Goal: Task Accomplishment & Management: Complete application form

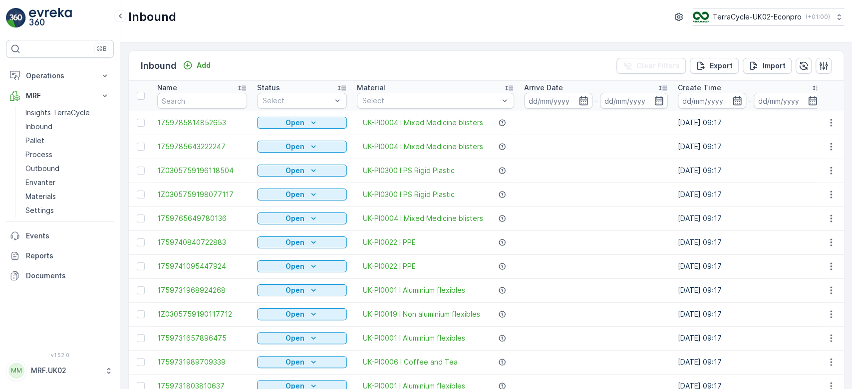
click at [51, 125] on p "Inbound" at bounding box center [38, 127] width 27 height 10
click at [192, 101] on input "text" at bounding box center [202, 101] width 90 height 16
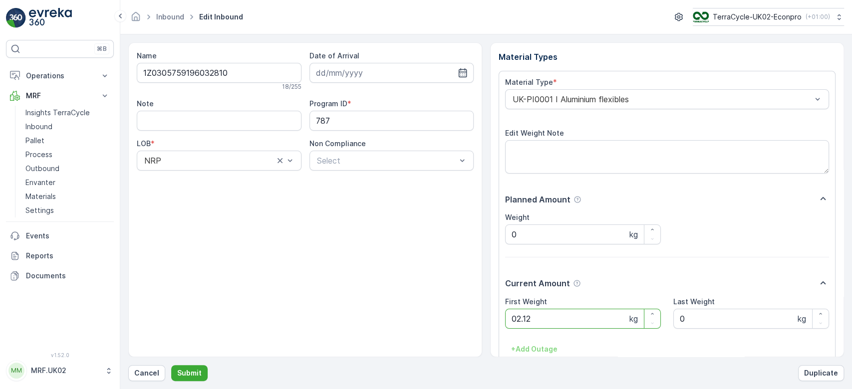
click at [171, 365] on button "Submit" at bounding box center [189, 373] width 36 height 16
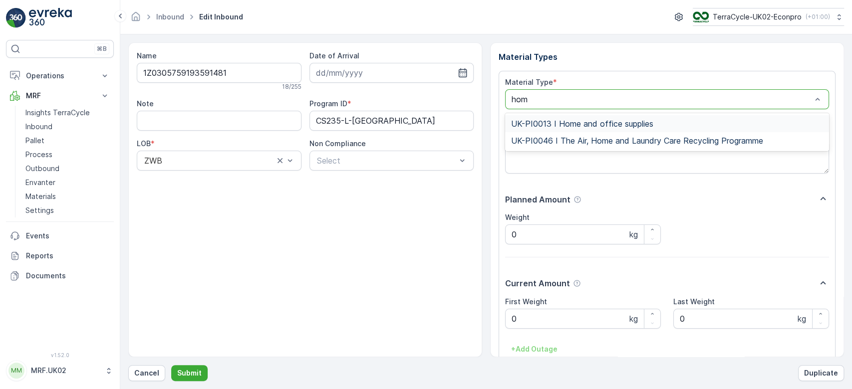
type input "home"
click at [598, 116] on div "UK-PI0013 I Home and office supplies" at bounding box center [667, 123] width 324 height 17
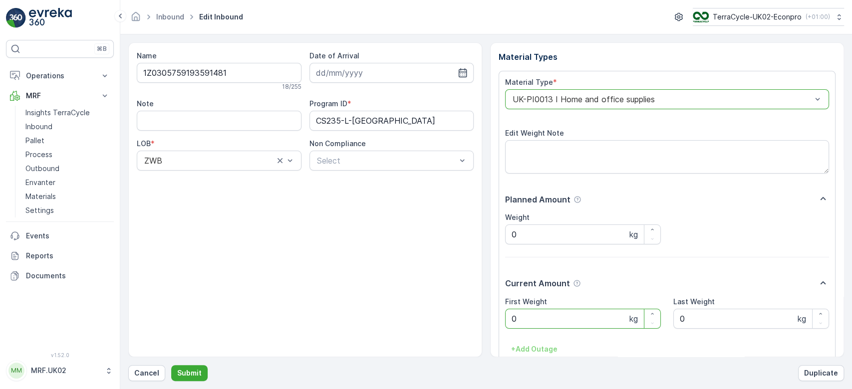
click at [529, 319] on Weight "0" at bounding box center [583, 319] width 156 height 20
click at [171, 365] on button "Submit" at bounding box center [189, 373] width 36 height 16
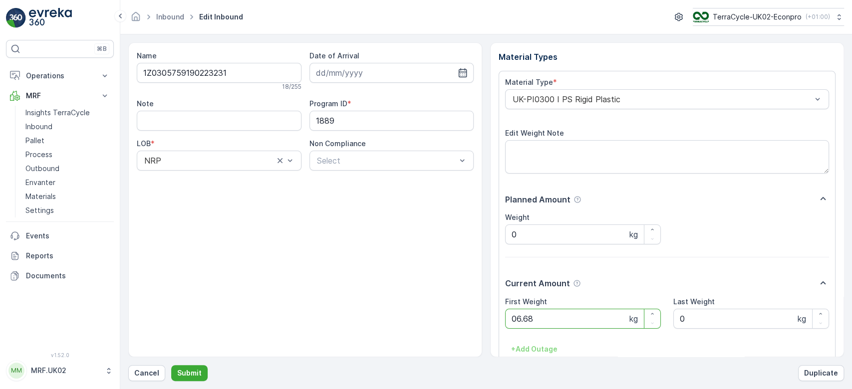
click at [171, 365] on button "Submit" at bounding box center [189, 373] width 36 height 16
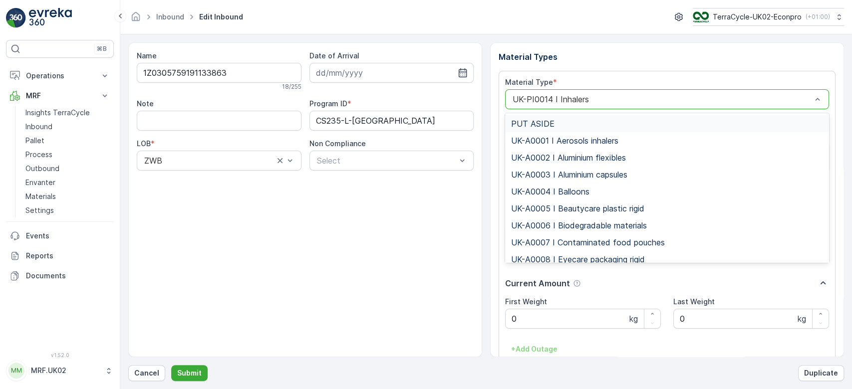
click at [619, 103] on div at bounding box center [662, 99] width 301 height 9
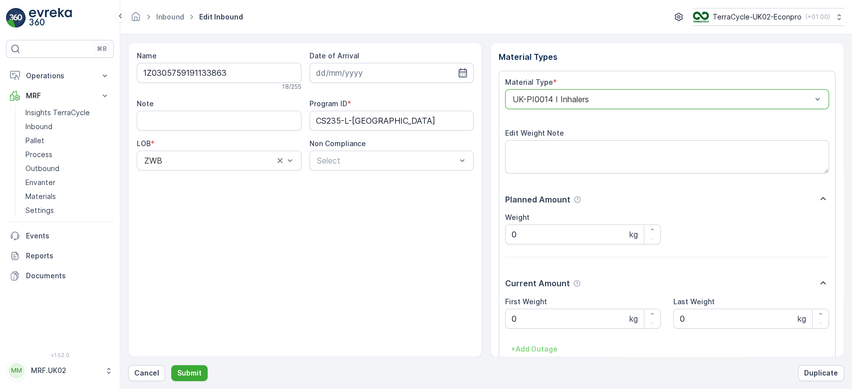
click at [619, 103] on div at bounding box center [662, 99] width 301 height 9
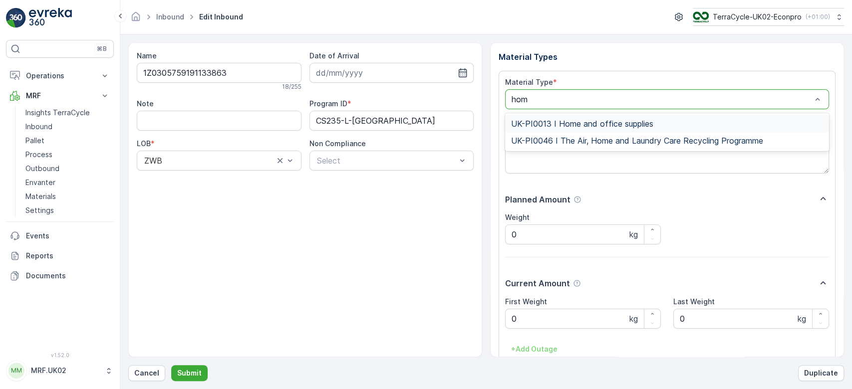
type input "home"
click at [619, 117] on div "UK-PI0013 I Home and office supplies" at bounding box center [667, 123] width 324 height 17
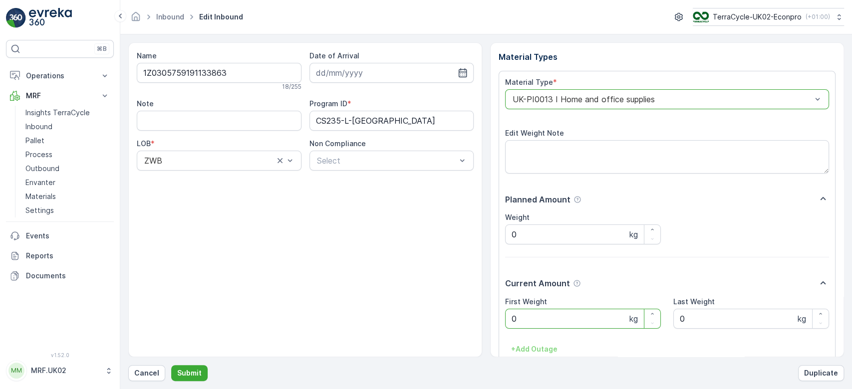
click at [528, 318] on Weight "0" at bounding box center [583, 319] width 156 height 20
click at [171, 365] on button "Submit" at bounding box center [189, 373] width 36 height 16
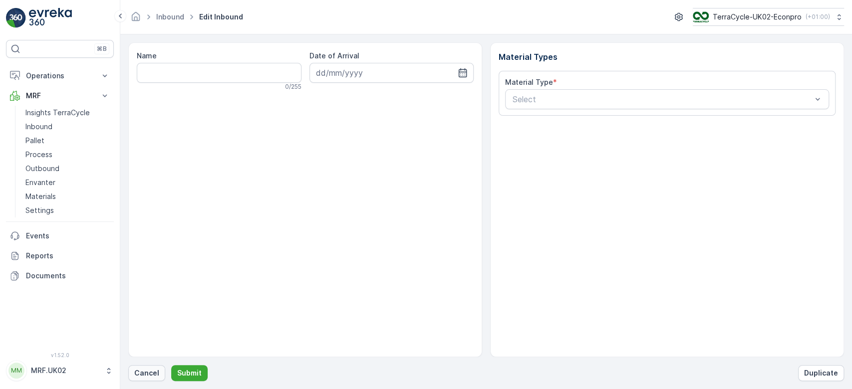
click at [145, 375] on p "Cancel" at bounding box center [146, 373] width 25 height 10
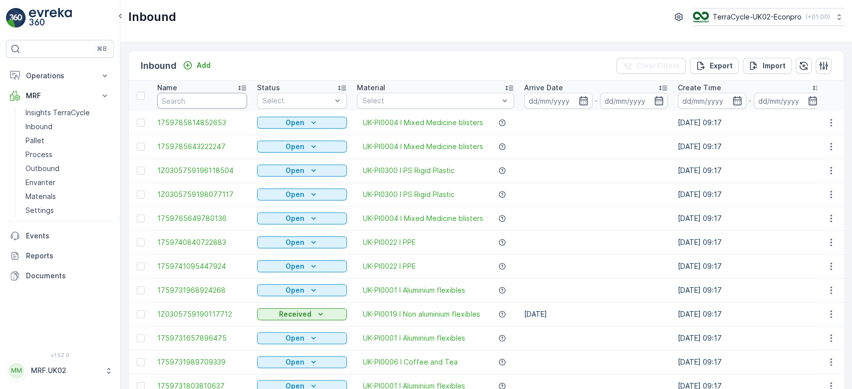
click at [170, 100] on input "text" at bounding box center [202, 101] width 90 height 16
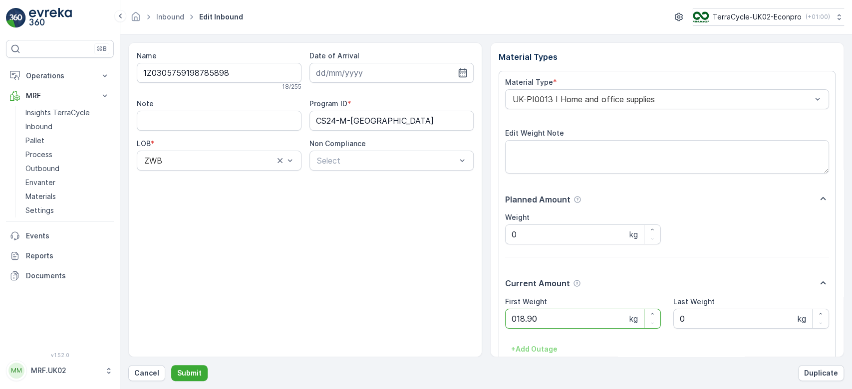
click at [171, 365] on button "Submit" at bounding box center [189, 373] width 36 height 16
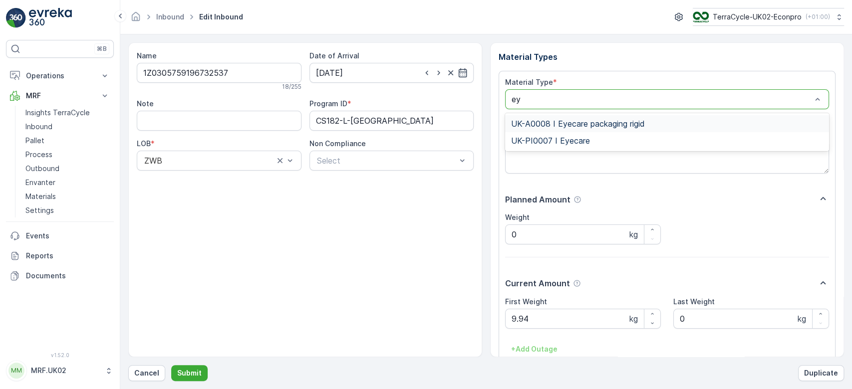
type input "eye"
click at [623, 144] on div "UK-PI0007 I Eyecare" at bounding box center [667, 140] width 312 height 9
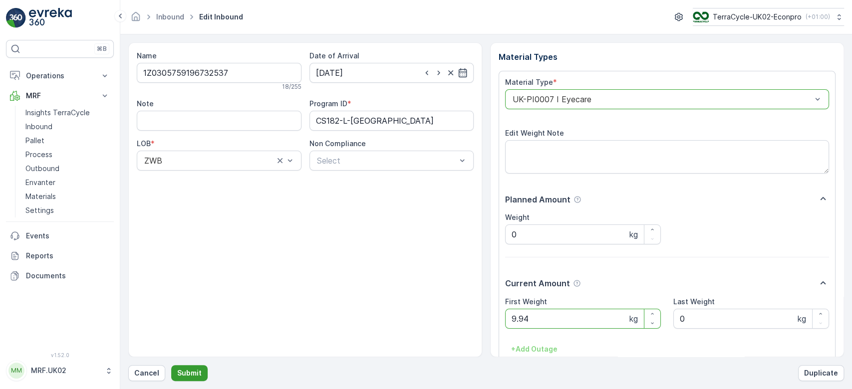
click at [195, 370] on p "Submit" at bounding box center [189, 373] width 24 height 10
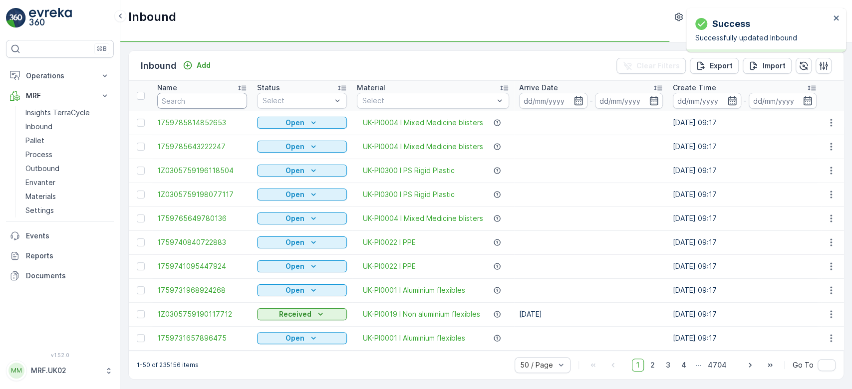
click at [185, 102] on input "text" at bounding box center [202, 101] width 90 height 16
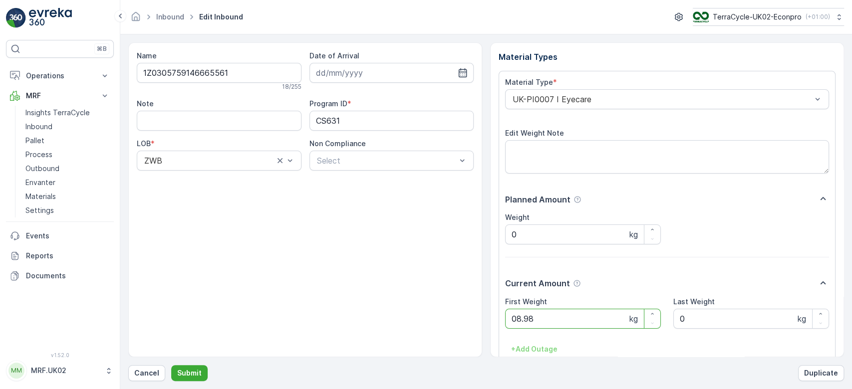
click at [171, 365] on button "Submit" at bounding box center [189, 373] width 36 height 16
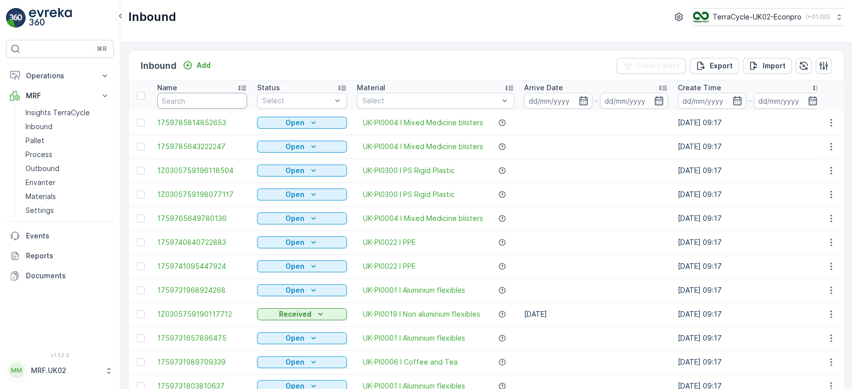
click at [185, 102] on input "text" at bounding box center [202, 101] width 90 height 16
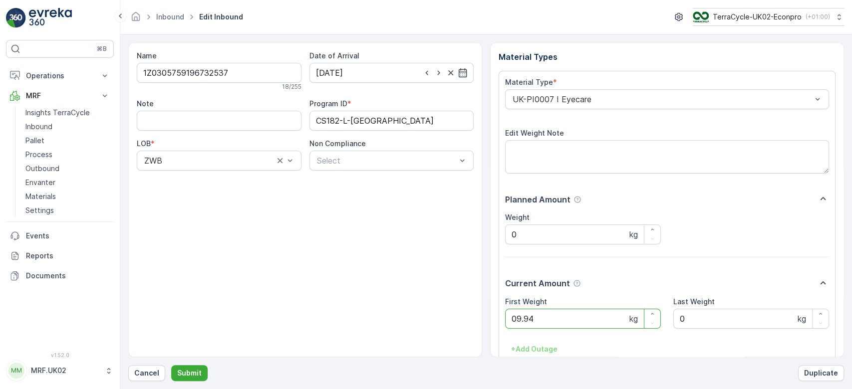
click at [171, 365] on button "Submit" at bounding box center [189, 373] width 36 height 16
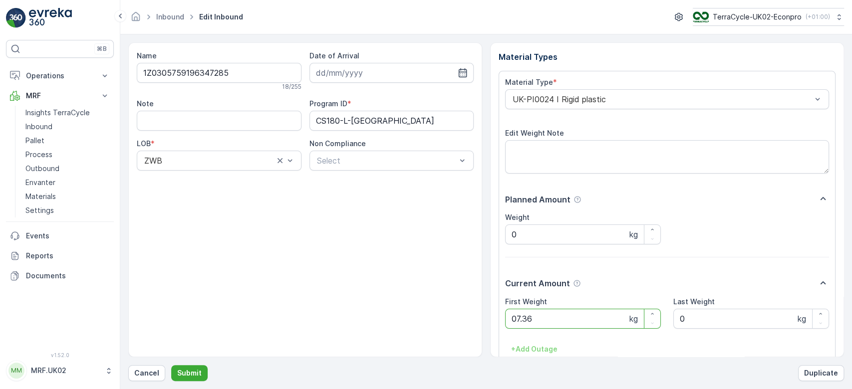
click at [171, 365] on button "Submit" at bounding box center [189, 373] width 36 height 16
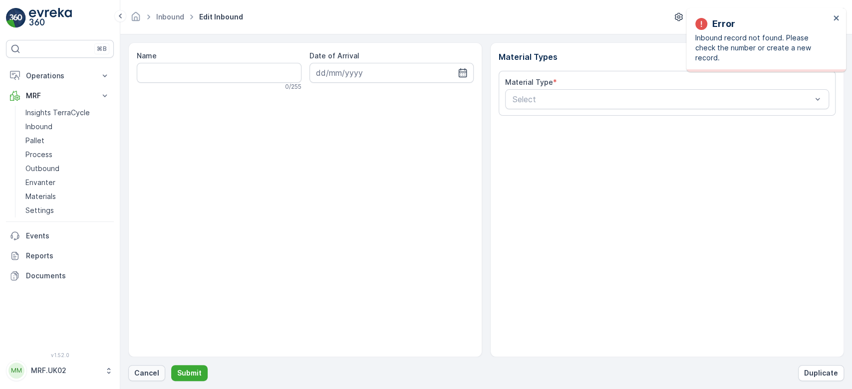
click at [148, 378] on button "Cancel" at bounding box center [146, 373] width 37 height 16
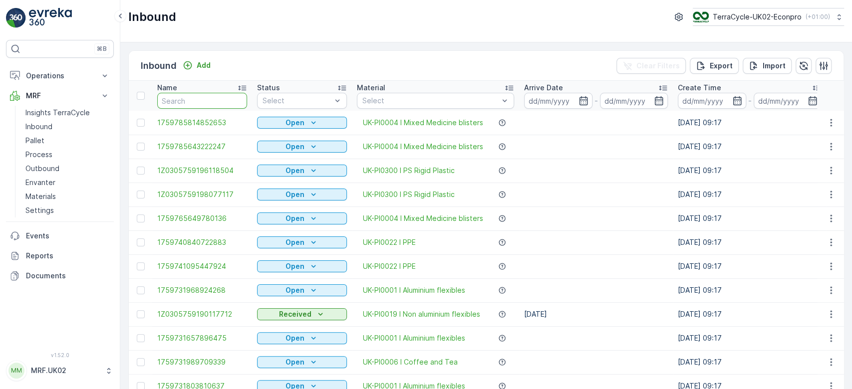
click at [192, 104] on input "text" at bounding box center [202, 101] width 90 height 16
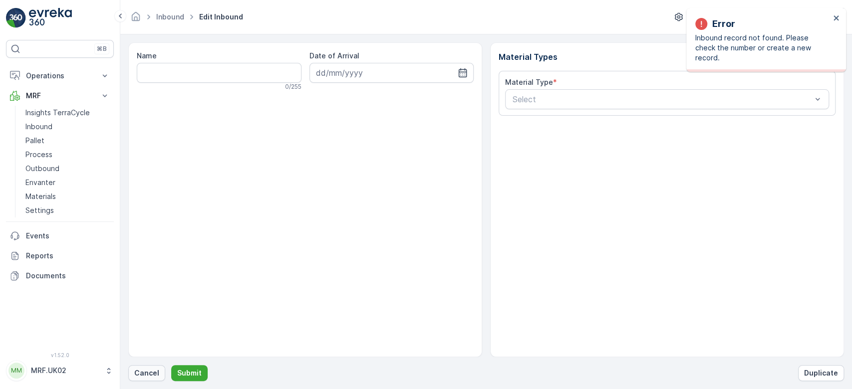
click at [153, 371] on p "Cancel" at bounding box center [146, 373] width 25 height 10
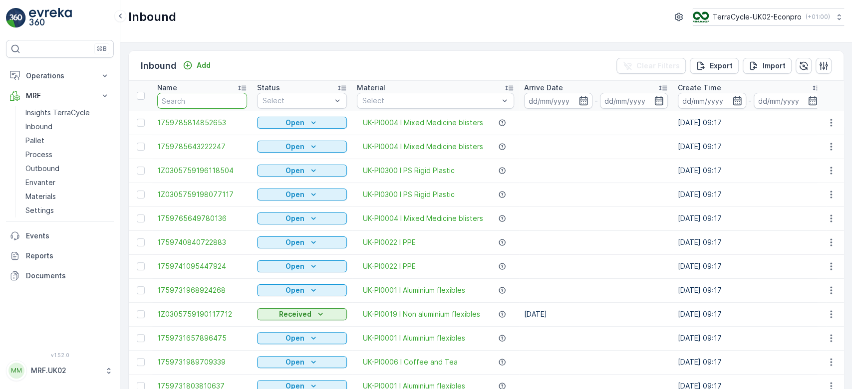
click at [205, 101] on input "text" at bounding box center [202, 101] width 90 height 16
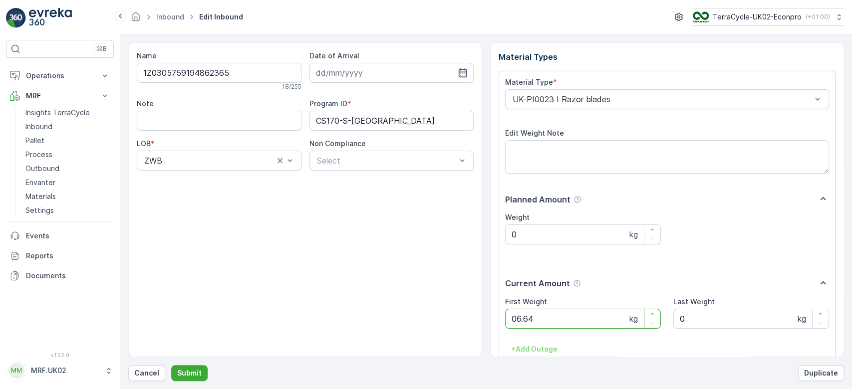
click at [171, 365] on button "Submit" at bounding box center [189, 373] width 36 height 16
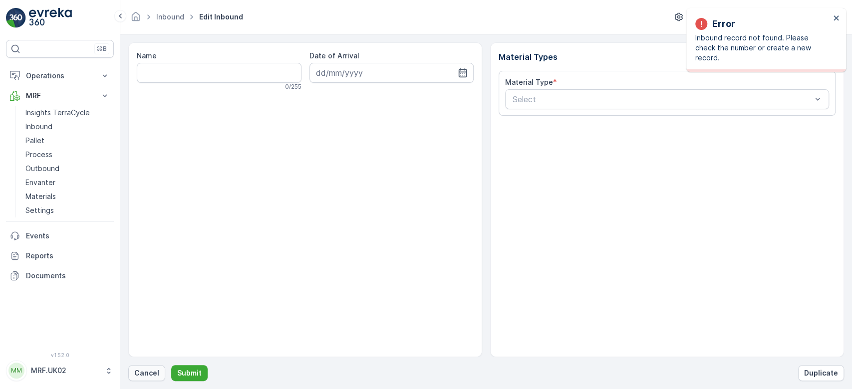
click at [151, 375] on p "Cancel" at bounding box center [146, 373] width 25 height 10
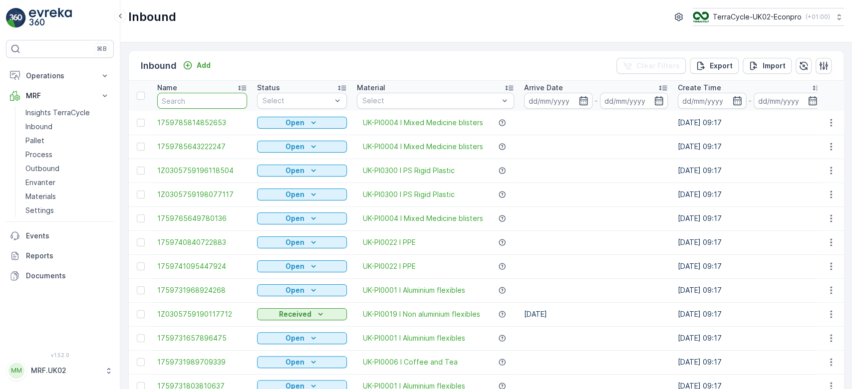
click at [192, 98] on input "text" at bounding box center [202, 101] width 90 height 16
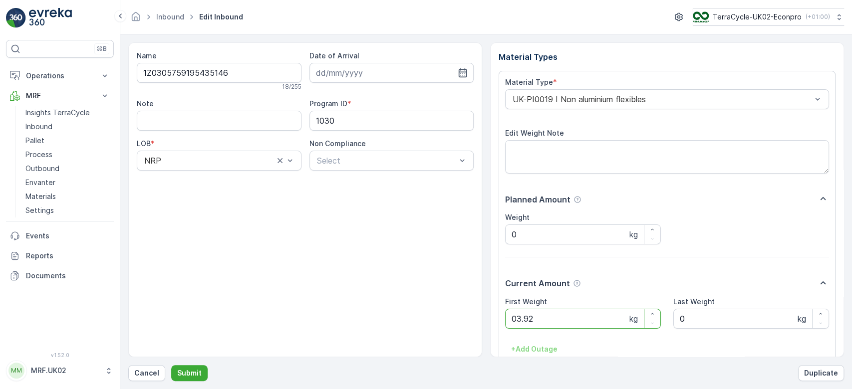
click at [171, 365] on button "Submit" at bounding box center [189, 373] width 36 height 16
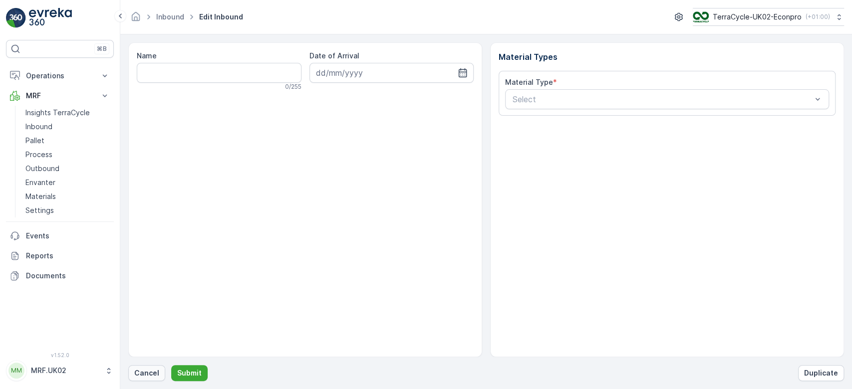
click at [148, 369] on p "Cancel" at bounding box center [146, 373] width 25 height 10
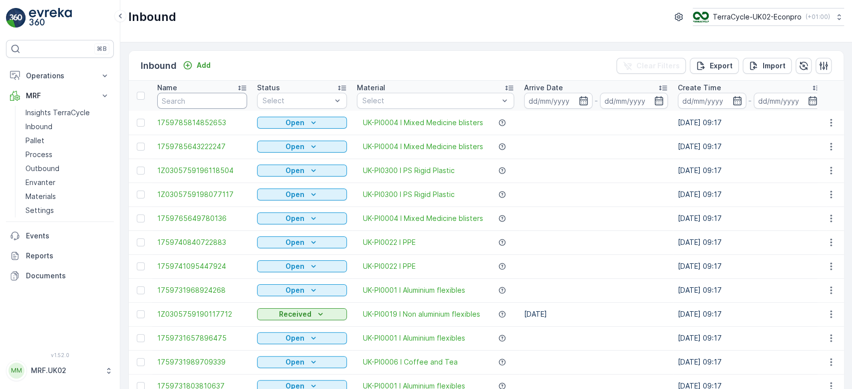
click at [180, 99] on input "text" at bounding box center [202, 101] width 90 height 16
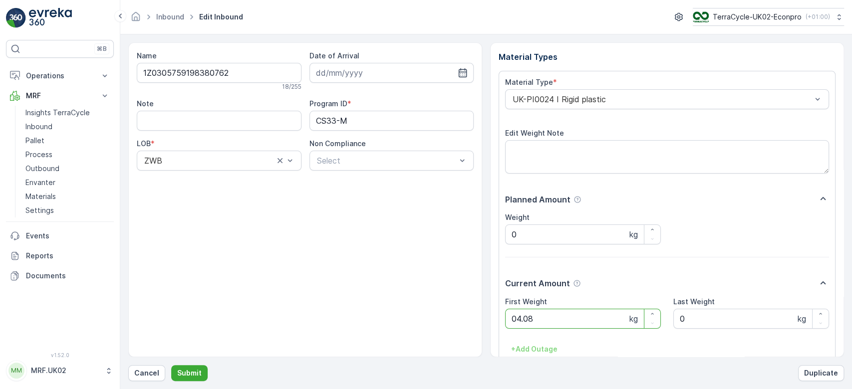
click at [171, 365] on button "Submit" at bounding box center [189, 373] width 36 height 16
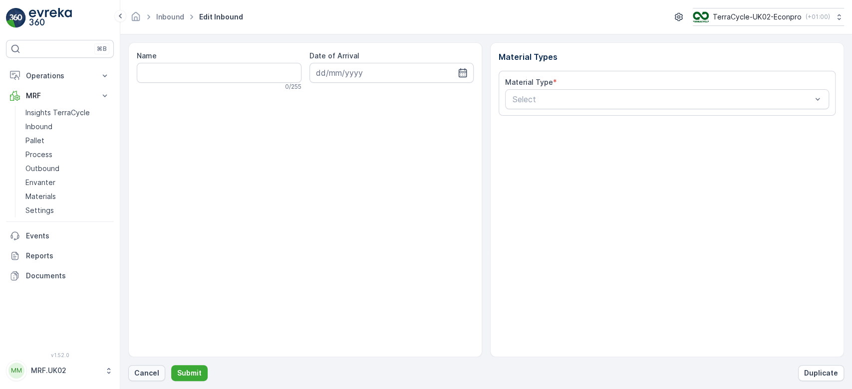
click at [143, 371] on p "Cancel" at bounding box center [146, 373] width 25 height 10
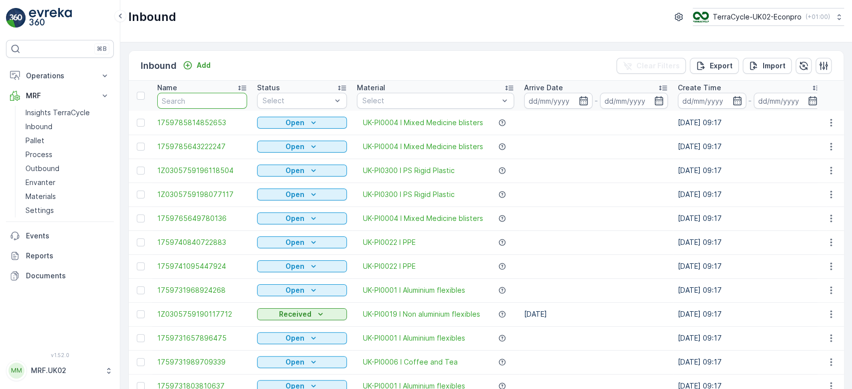
click at [202, 97] on input "text" at bounding box center [202, 101] width 90 height 16
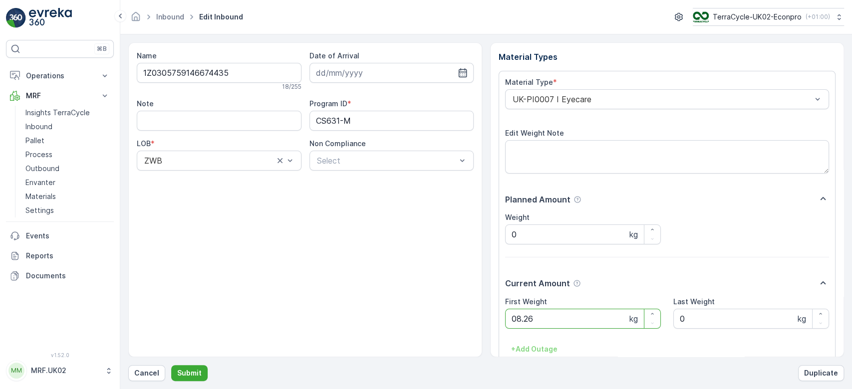
click at [171, 365] on button "Submit" at bounding box center [189, 373] width 36 height 16
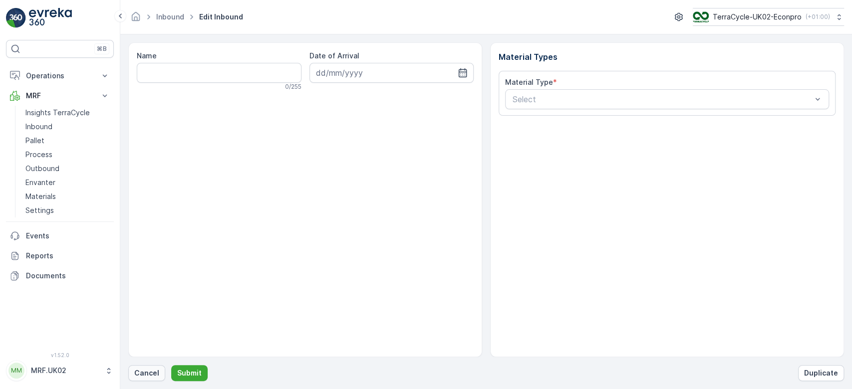
click at [148, 373] on p "Cancel" at bounding box center [146, 373] width 25 height 10
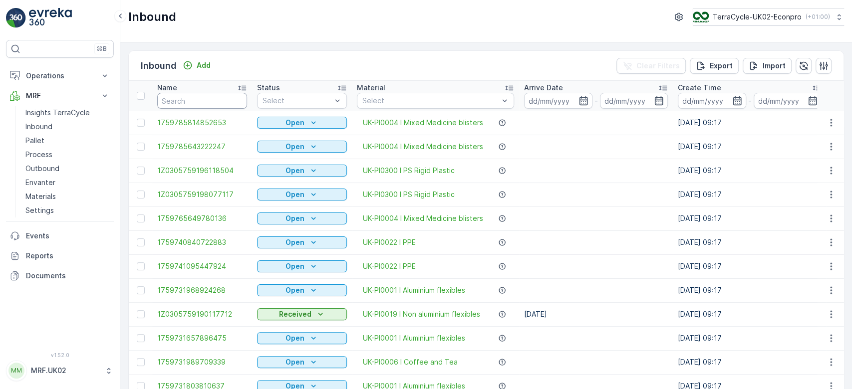
click at [184, 101] on input "text" at bounding box center [202, 101] width 90 height 16
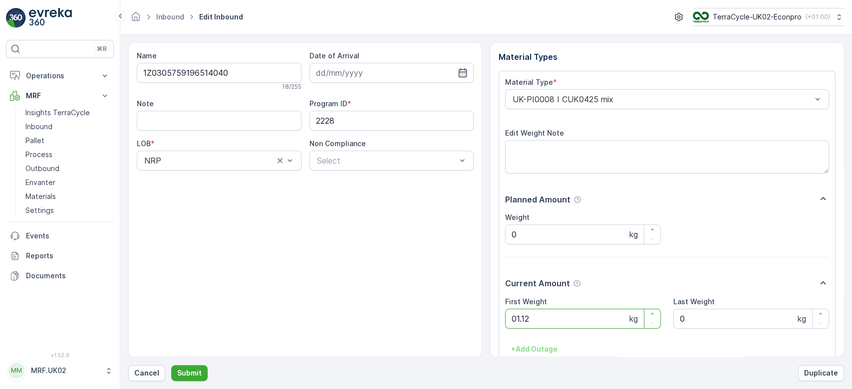
click at [171, 365] on button "Submit" at bounding box center [189, 373] width 36 height 16
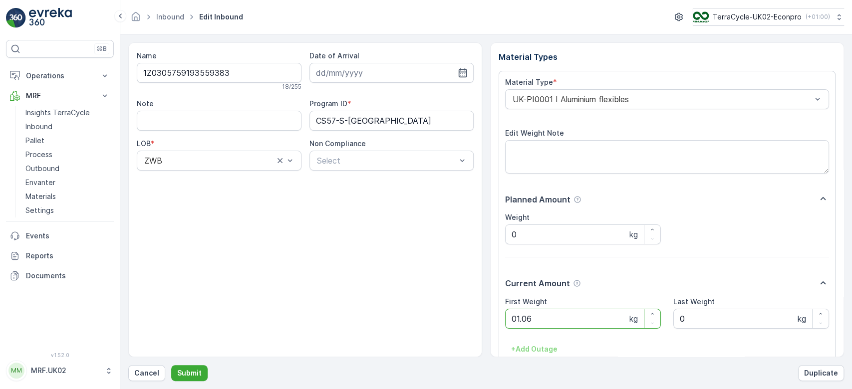
click at [171, 365] on button "Submit" at bounding box center [189, 373] width 36 height 16
click at [219, 123] on input "Note" at bounding box center [219, 121] width 165 height 20
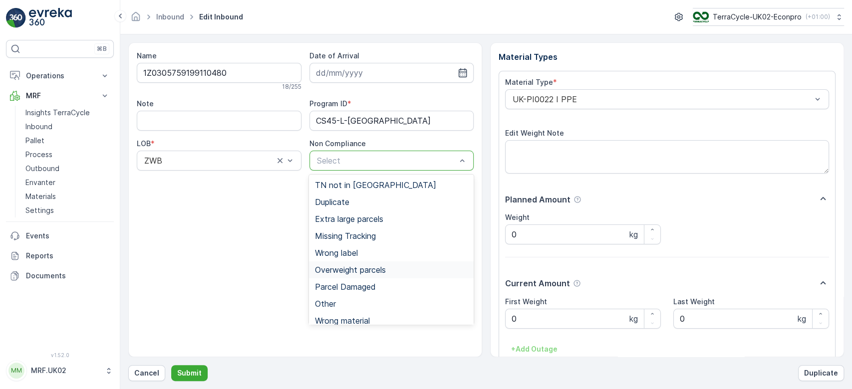
click at [359, 274] on div "Overweight parcels" at bounding box center [391, 270] width 165 height 17
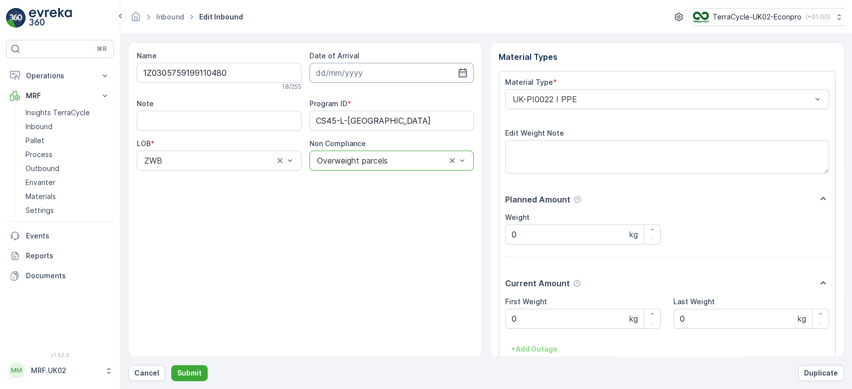
click at [366, 71] on input at bounding box center [392, 73] width 165 height 20
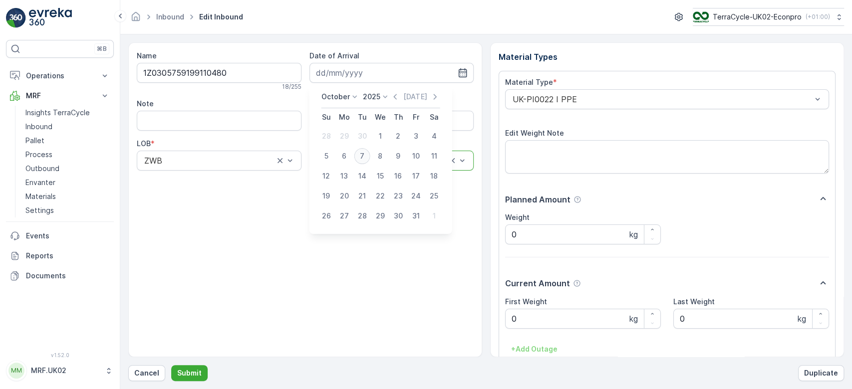
click at [367, 154] on div "7" at bounding box center [362, 156] width 16 height 16
type input "[DATE]"
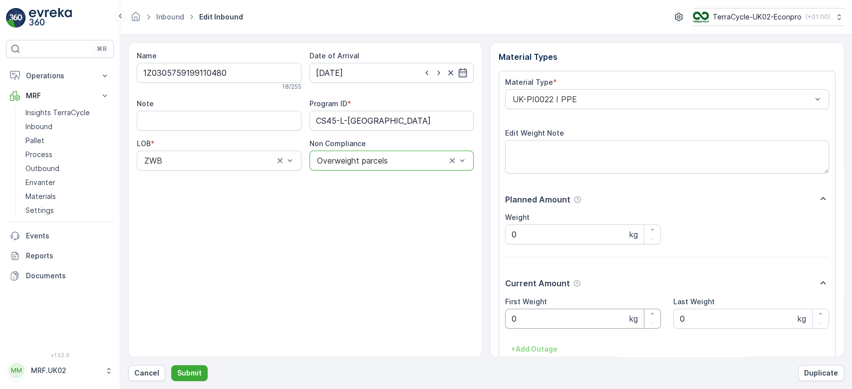
click at [563, 320] on Weight "0" at bounding box center [583, 319] width 156 height 20
click at [171, 365] on button "Submit" at bounding box center [189, 373] width 36 height 16
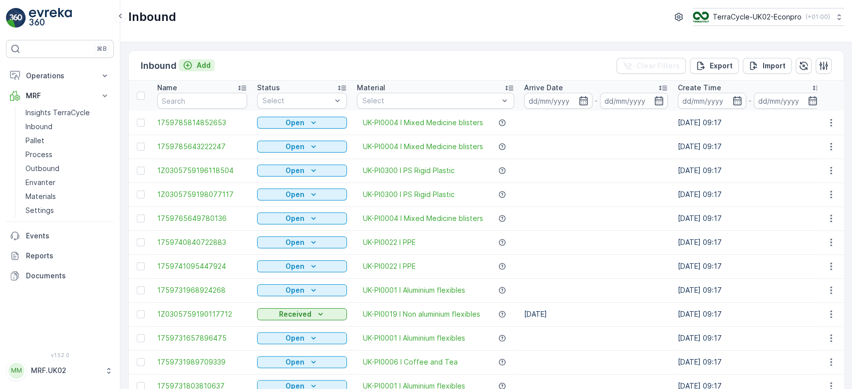
click at [202, 63] on p "Add" at bounding box center [204, 65] width 14 height 10
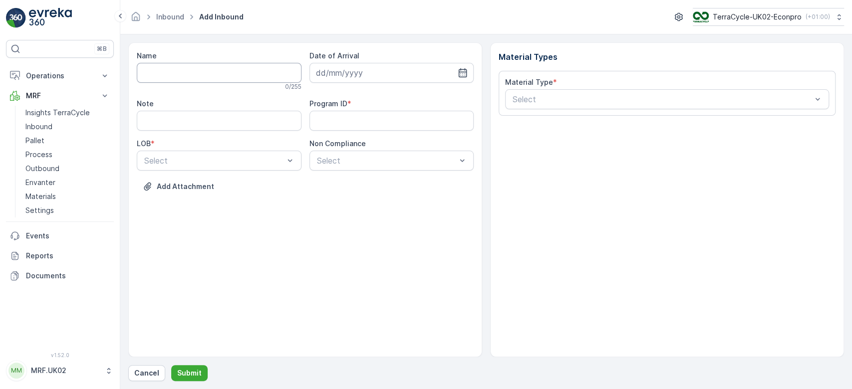
click at [200, 74] on input "Name" at bounding box center [219, 73] width 165 height 20
type input "1Z0305759148587624"
click at [171, 365] on button "Submit" at bounding box center [189, 373] width 36 height 16
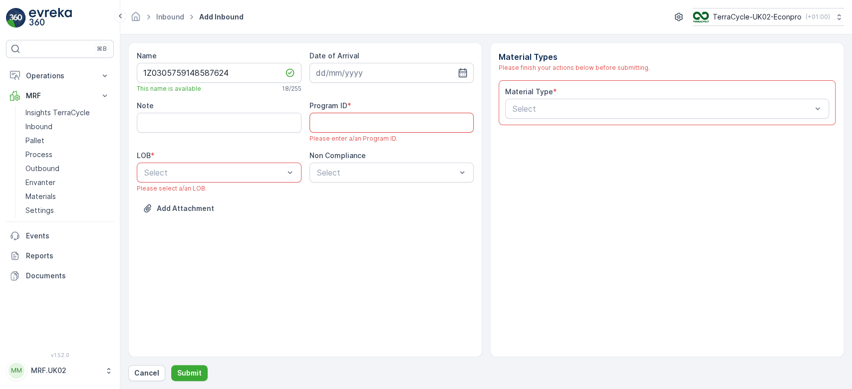
click at [336, 118] on ID "Program ID" at bounding box center [392, 123] width 165 height 20
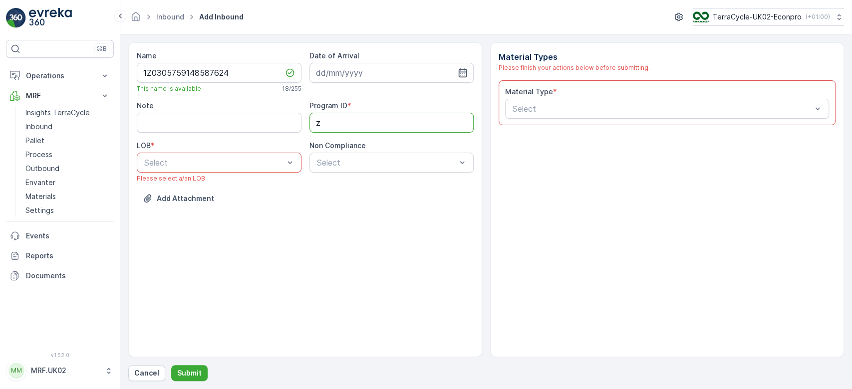
type ID "ZWB"
click at [190, 203] on div "ZWB" at bounding box center [219, 204] width 153 height 9
click at [172, 119] on input "Note" at bounding box center [219, 123] width 165 height 20
type input "barcode not working."
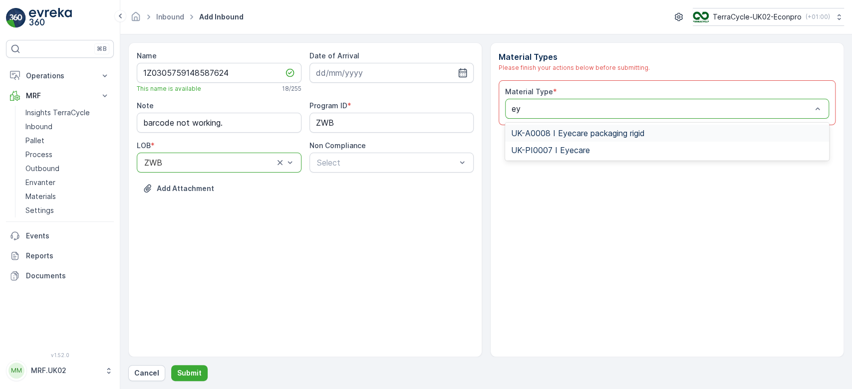
type input "eye"
click at [554, 149] on span "UK-PI0007 I Eyecare" at bounding box center [550, 150] width 79 height 9
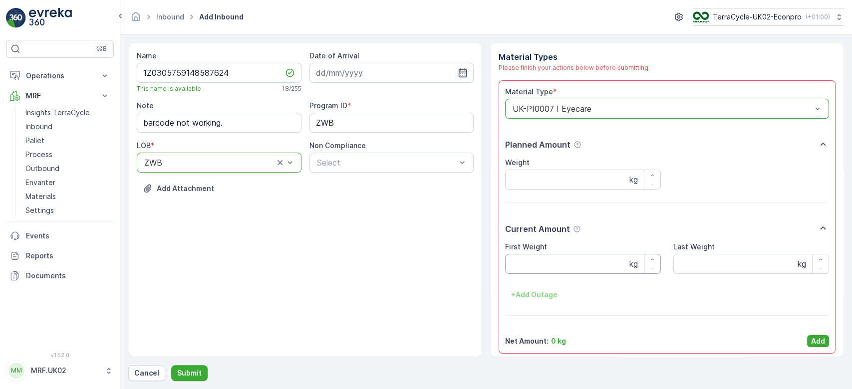
click at [538, 269] on Weight "First Weight" at bounding box center [583, 264] width 156 height 20
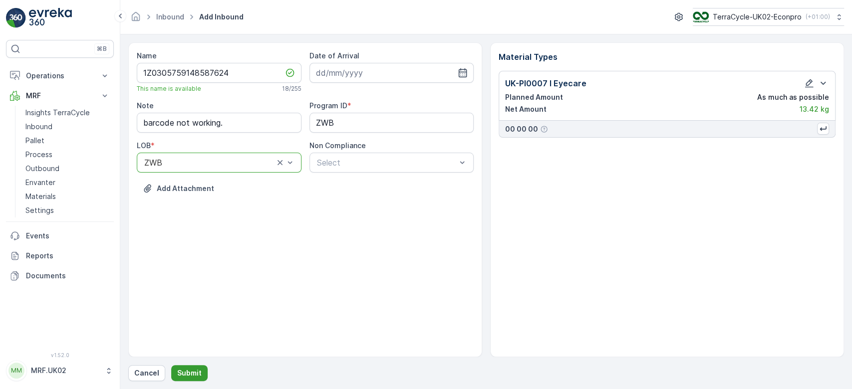
click at [194, 373] on p "Submit" at bounding box center [189, 373] width 24 height 10
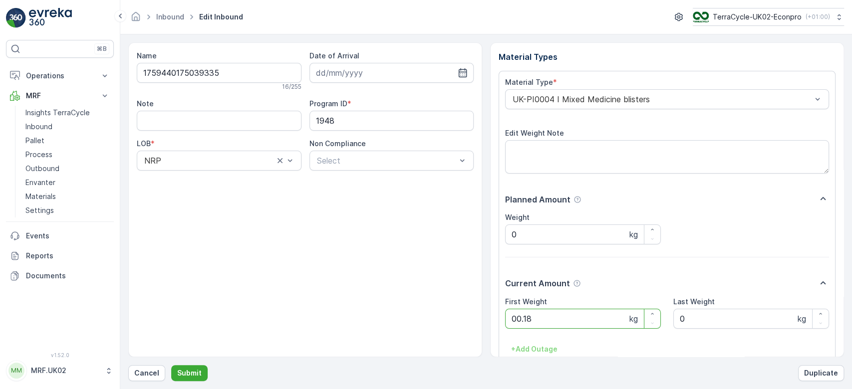
click at [171, 365] on button "Submit" at bounding box center [189, 373] width 36 height 16
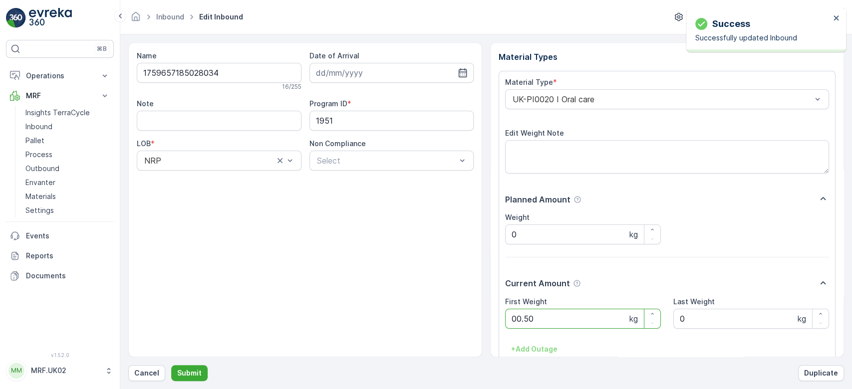
click at [171, 365] on button "Submit" at bounding box center [189, 373] width 36 height 16
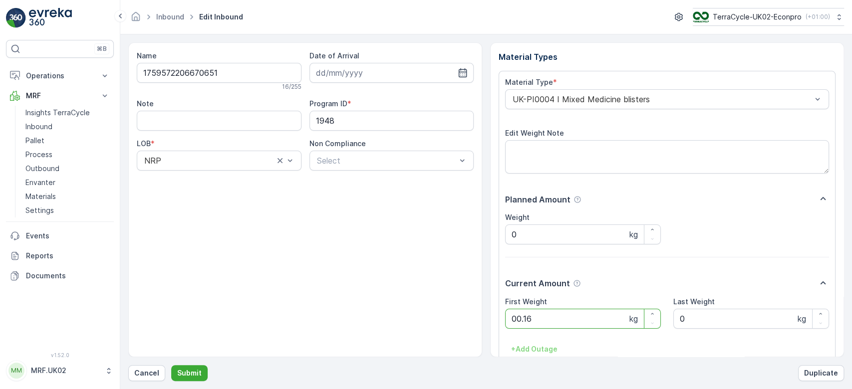
click at [171, 365] on button "Submit" at bounding box center [189, 373] width 36 height 16
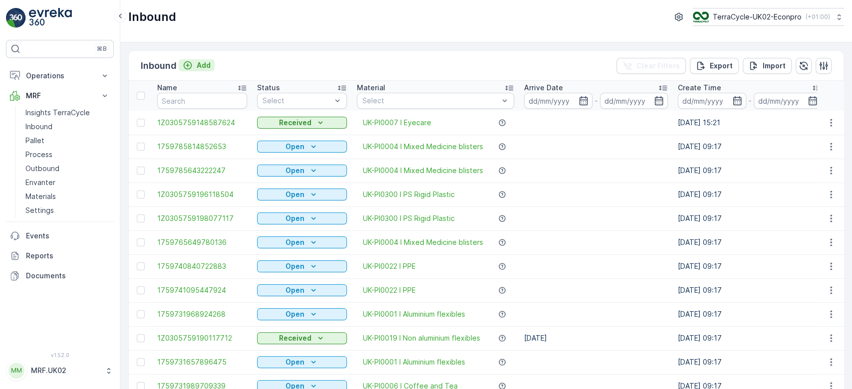
click at [204, 68] on p "Add" at bounding box center [204, 65] width 14 height 10
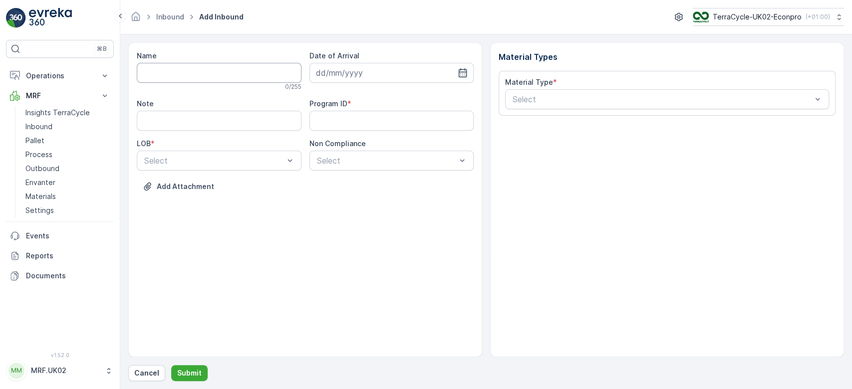
click at [201, 70] on input "Name" at bounding box center [219, 73] width 165 height 20
type input "1Z0305759148091070"
click at [171, 365] on button "Submit" at bounding box center [189, 373] width 36 height 16
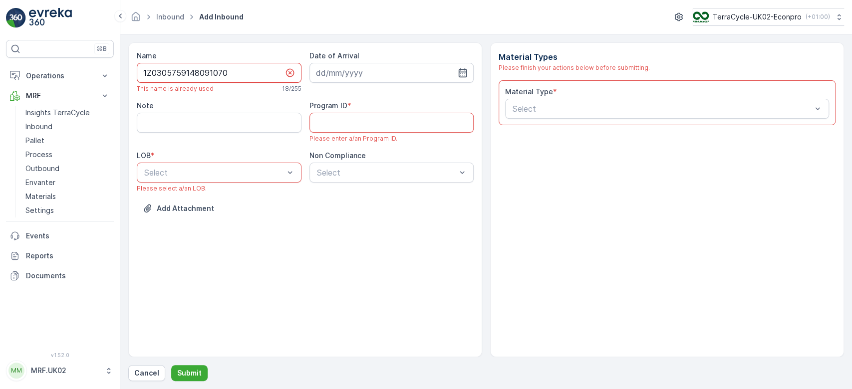
drag, startPoint x: 234, startPoint y: 70, endPoint x: 133, endPoint y: 75, distance: 100.4
click at [133, 75] on div "Name 1Z0305759148091070 This name is already used 18 / 255 Date of Arrival Note…" at bounding box center [305, 199] width 354 height 315
click at [154, 368] on p "Cancel" at bounding box center [146, 373] width 25 height 10
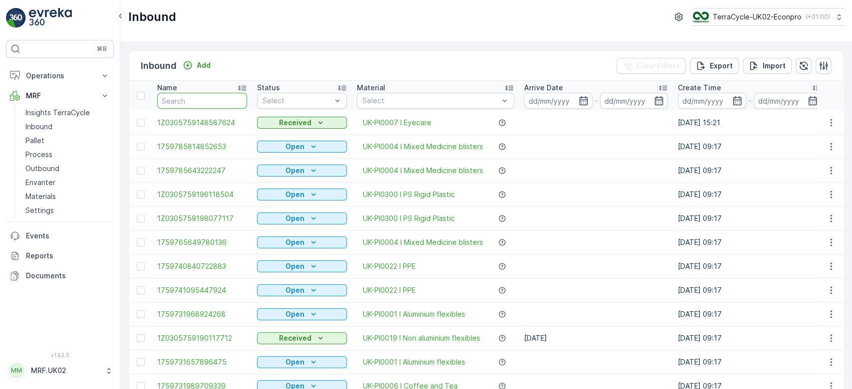
paste input "1Z0305759148091070"
type input "1Z0305759148091070"
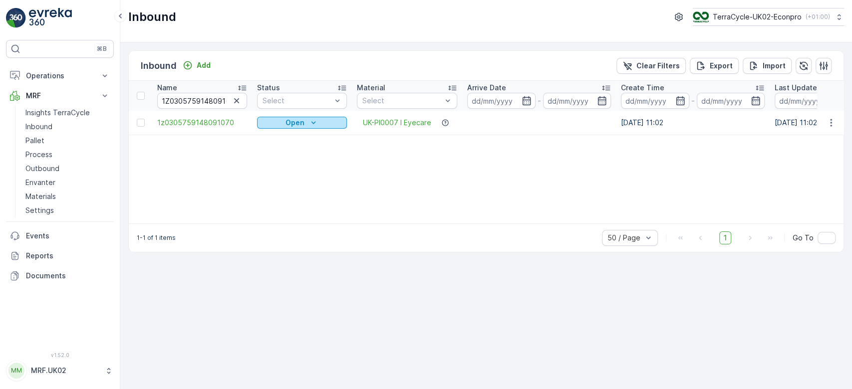
click at [292, 120] on p "Open" at bounding box center [295, 123] width 19 height 10
click at [280, 150] on span "Scanned" at bounding box center [277, 151] width 29 height 10
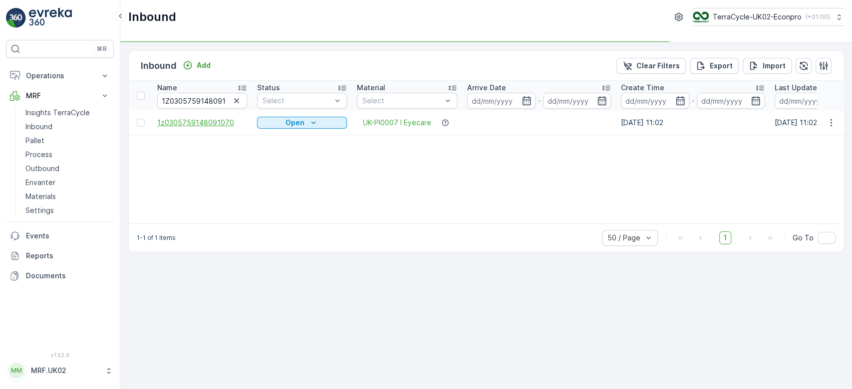
click at [209, 120] on span "1z0305759148091070" at bounding box center [202, 123] width 90 height 10
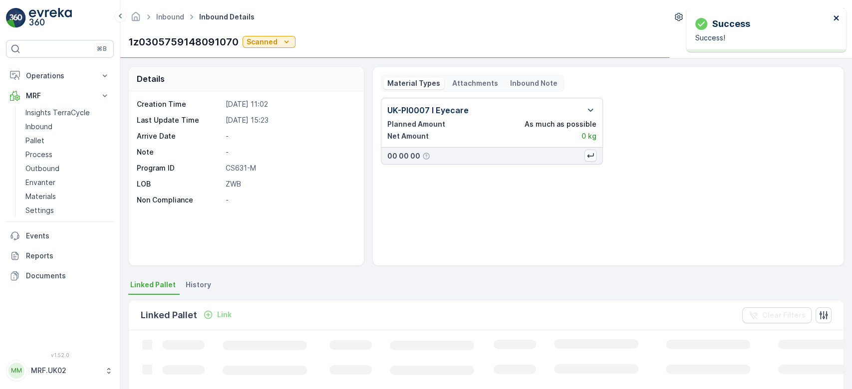
click at [838, 14] on icon "close" at bounding box center [836, 18] width 7 height 8
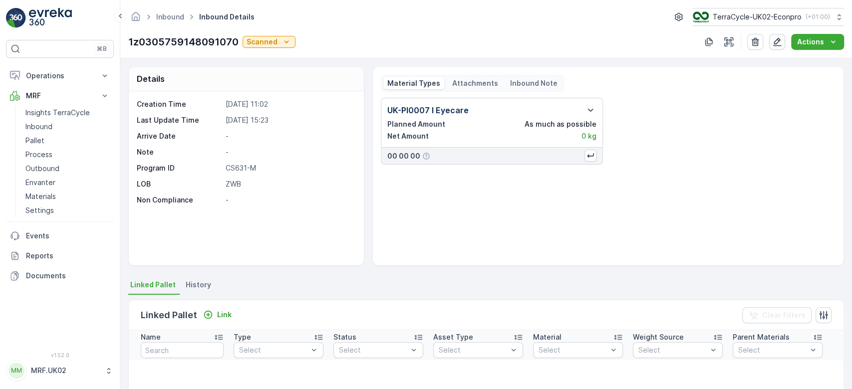
click at [775, 44] on icon "button" at bounding box center [777, 42] width 10 height 10
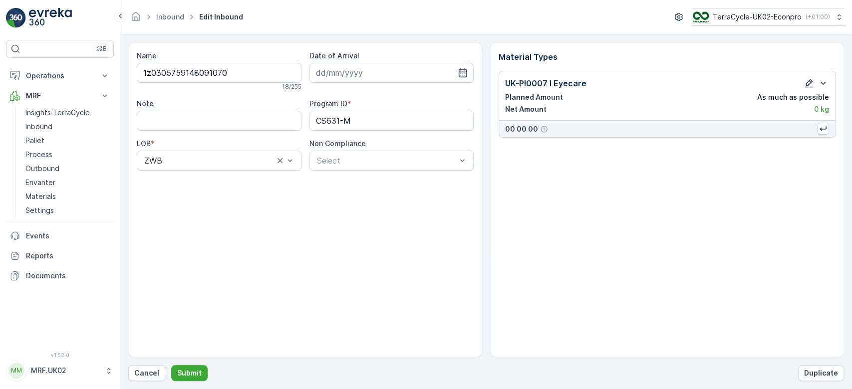
click at [810, 82] on icon "button" at bounding box center [809, 83] width 10 height 10
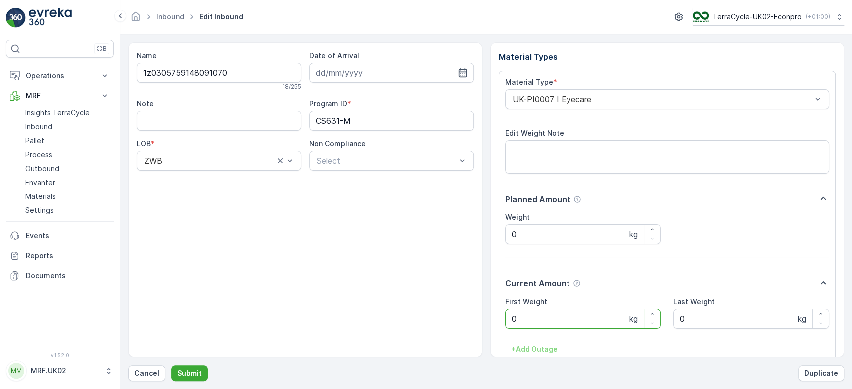
click at [613, 322] on Weight "0" at bounding box center [583, 319] width 156 height 20
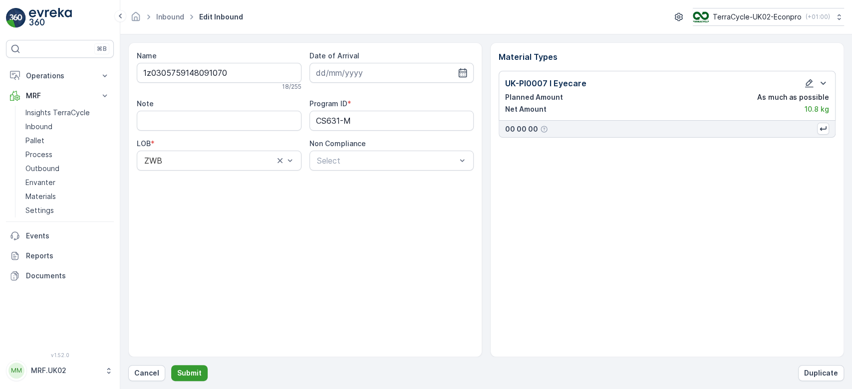
click at [192, 367] on button "Submit" at bounding box center [189, 373] width 36 height 16
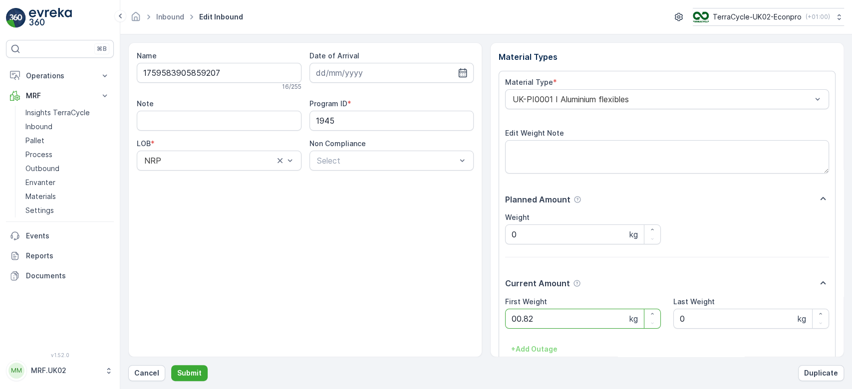
click at [171, 365] on button "Submit" at bounding box center [189, 373] width 36 height 16
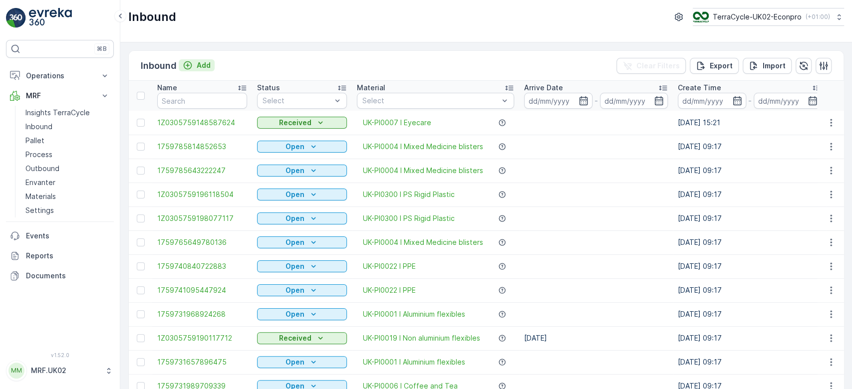
click at [204, 63] on p "Add" at bounding box center [204, 65] width 14 height 10
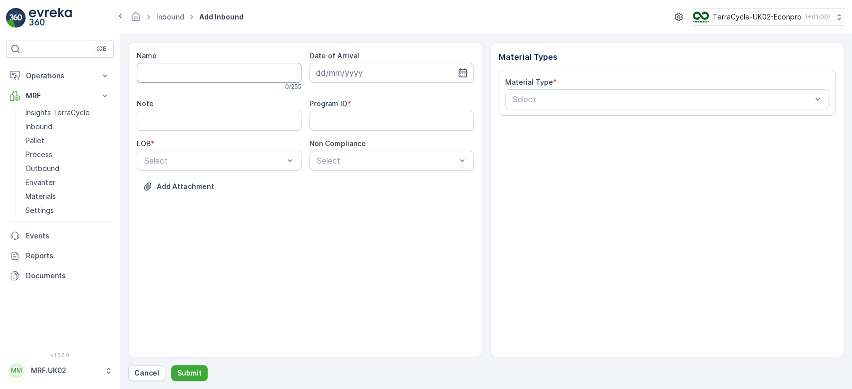
click at [201, 72] on input "Name" at bounding box center [219, 73] width 165 height 20
type input "1Z0305759147568807"
click at [171, 365] on button "Submit" at bounding box center [189, 373] width 36 height 16
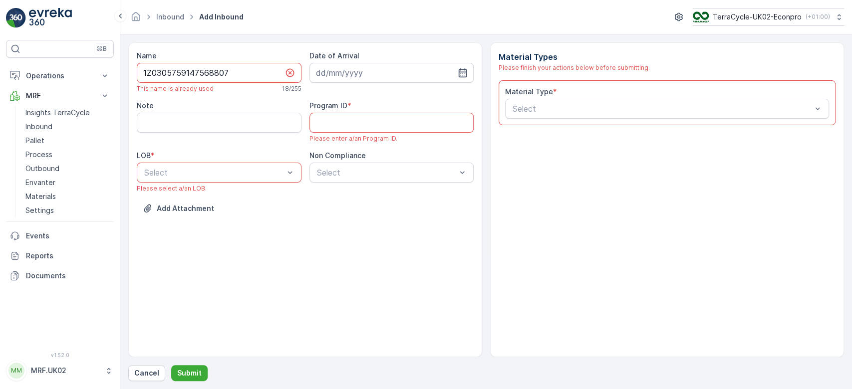
drag, startPoint x: 244, startPoint y: 68, endPoint x: 130, endPoint y: 72, distance: 113.9
click at [130, 72] on div "Name 1Z0305759147568807 This name is already used 18 / 255 Date of Arrival Note…" at bounding box center [305, 199] width 354 height 315
click at [152, 373] on p "Cancel" at bounding box center [146, 373] width 25 height 10
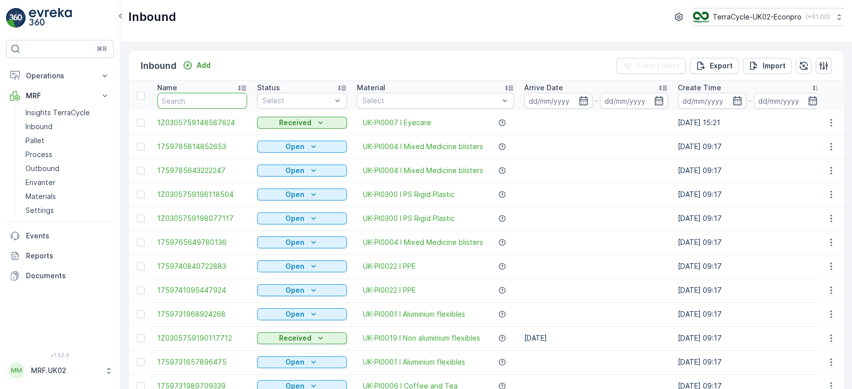
paste input "1Z0305759147568807"
type input "1Z0305759147568807"
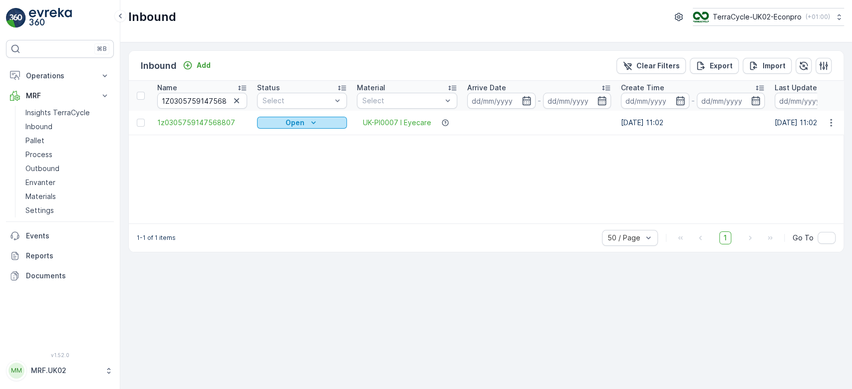
click at [313, 122] on icon "Open" at bounding box center [314, 123] width 10 height 10
click at [284, 148] on span "Scanned" at bounding box center [277, 151] width 29 height 10
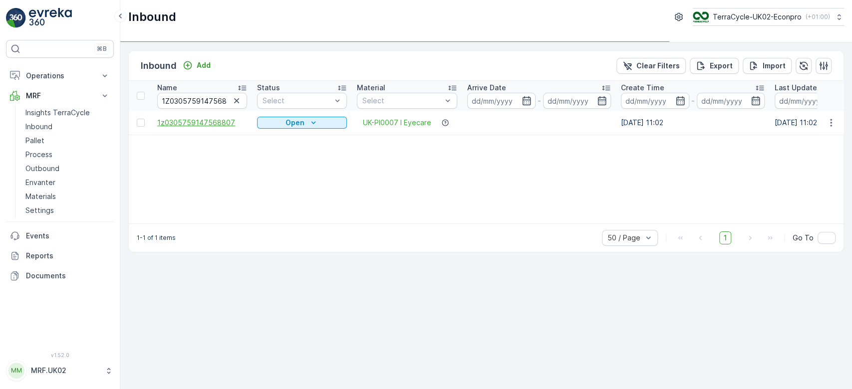
click at [208, 118] on span "1z0305759147568807" at bounding box center [202, 123] width 90 height 10
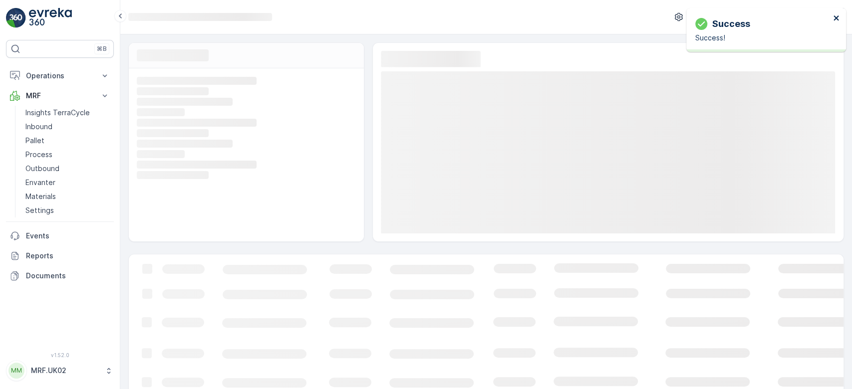
click at [839, 16] on icon "close" at bounding box center [836, 18] width 7 height 8
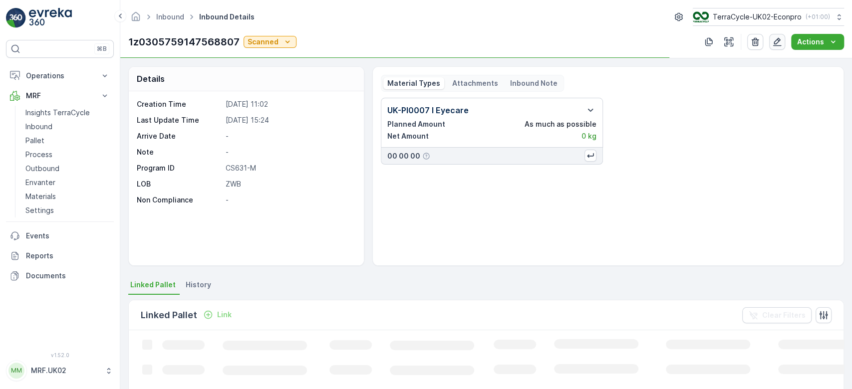
click at [774, 37] on icon "button" at bounding box center [777, 42] width 10 height 10
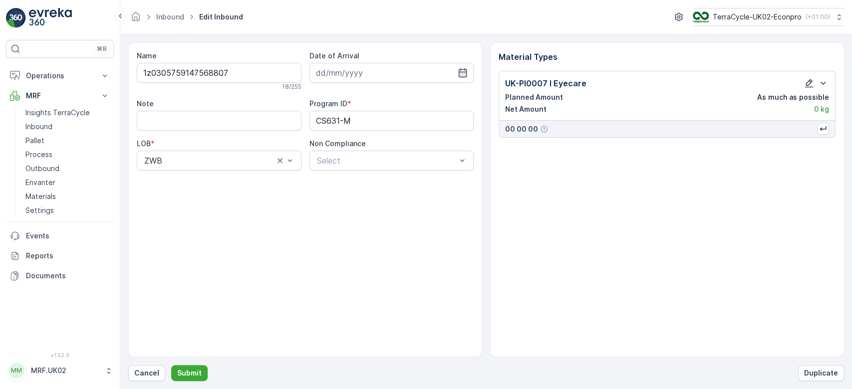
click at [810, 84] on icon "button" at bounding box center [809, 83] width 10 height 10
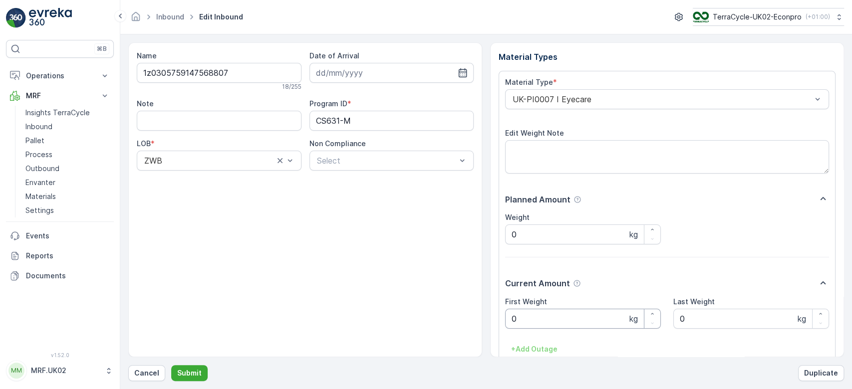
click at [586, 316] on Weight "0" at bounding box center [583, 319] width 156 height 20
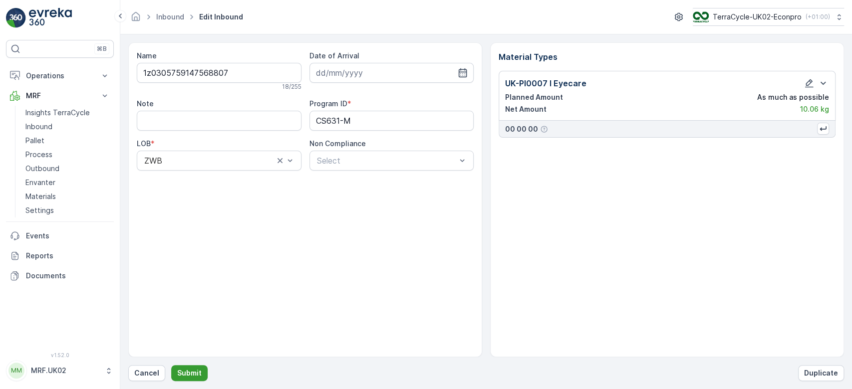
click at [188, 373] on p "Submit" at bounding box center [189, 373] width 24 height 10
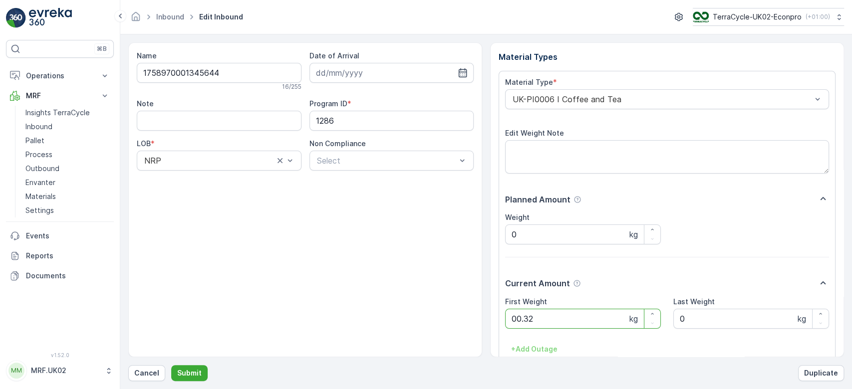
click at [171, 365] on button "Submit" at bounding box center [189, 373] width 36 height 16
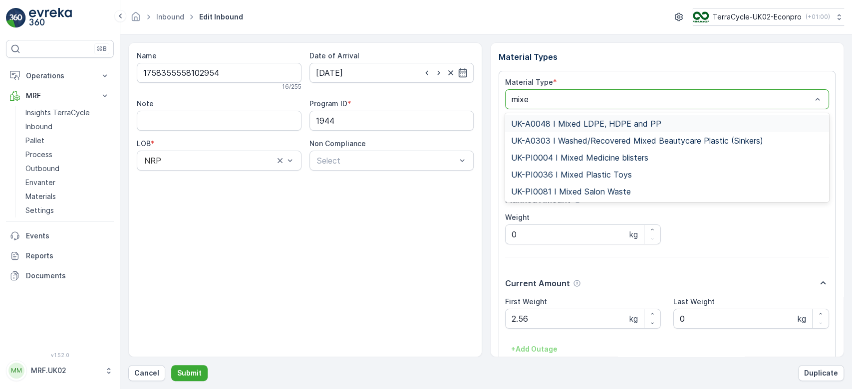
type input "mixed"
click at [643, 154] on span "UK-PI0004 I Mixed Medicine blisters" at bounding box center [579, 157] width 137 height 9
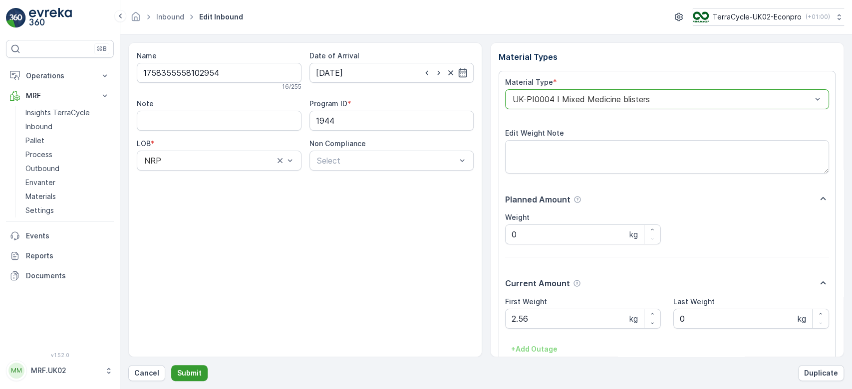
click at [191, 367] on button "Submit" at bounding box center [189, 373] width 36 height 16
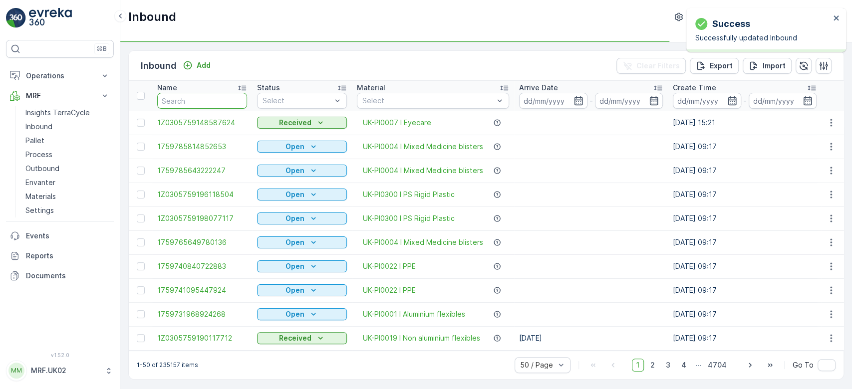
click at [178, 100] on input "text" at bounding box center [202, 101] width 90 height 16
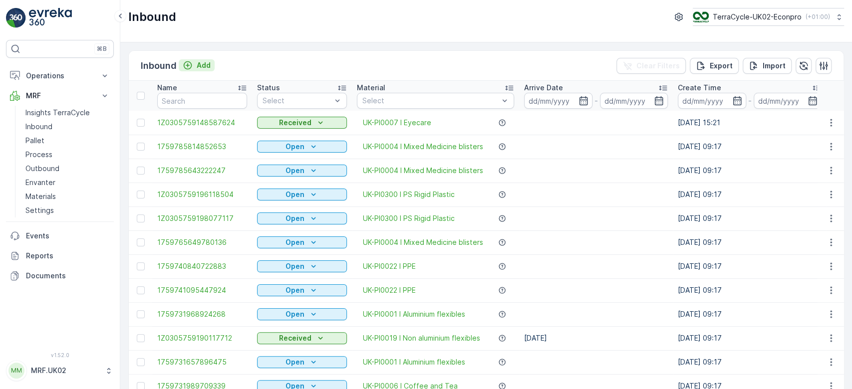
click at [196, 64] on div "Add" at bounding box center [197, 65] width 28 height 10
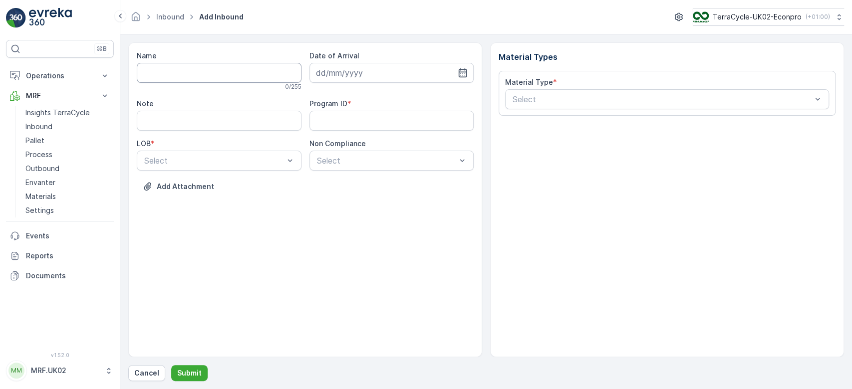
click at [195, 73] on input "Name" at bounding box center [219, 73] width 165 height 20
type input "1Z0305759146083298"
click at [171, 365] on button "Submit" at bounding box center [189, 373] width 36 height 16
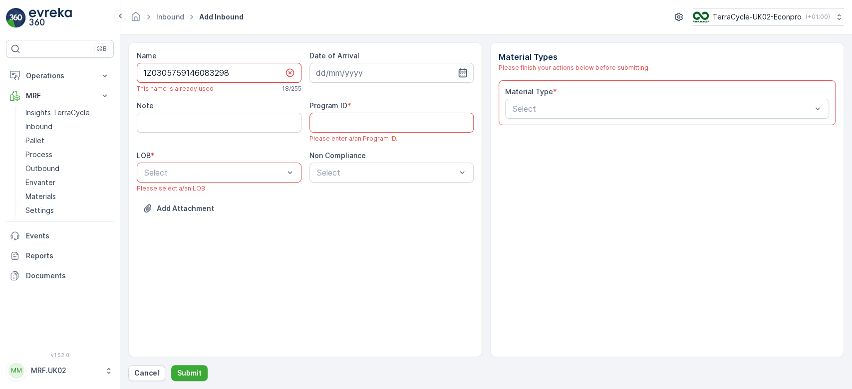
drag, startPoint x: 238, startPoint y: 70, endPoint x: 141, endPoint y: 73, distance: 96.9
click at [141, 73] on input "1Z0305759146083298" at bounding box center [219, 73] width 165 height 20
click at [154, 377] on p "Cancel" at bounding box center [146, 373] width 25 height 10
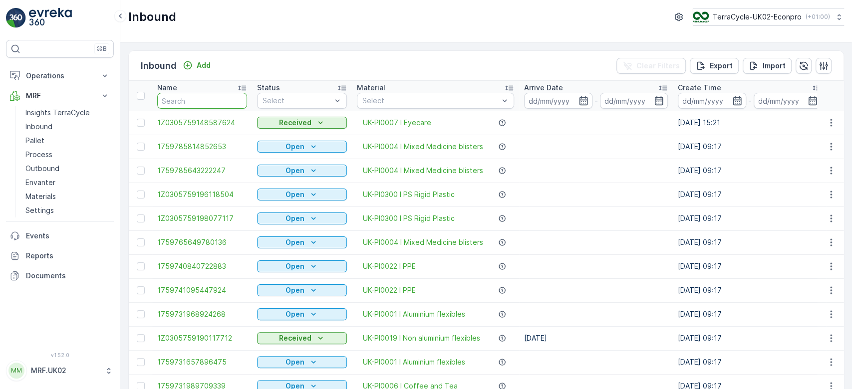
paste input "1Z0305759146083298"
type input "1Z0305759146083298"
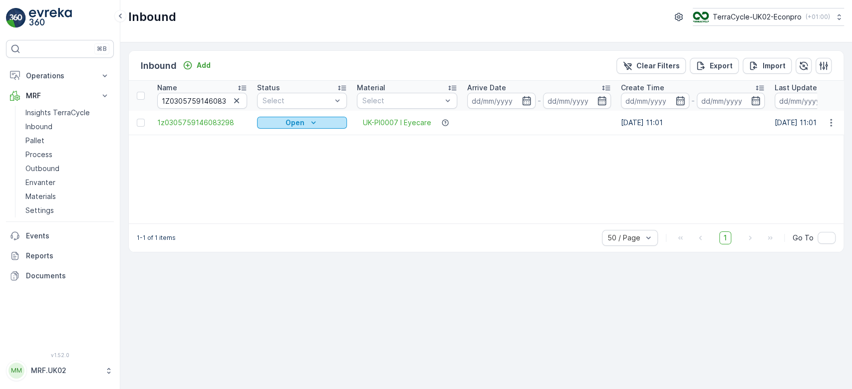
click at [284, 122] on div "Open" at bounding box center [302, 123] width 82 height 10
click at [274, 151] on span "Scanned" at bounding box center [277, 151] width 29 height 10
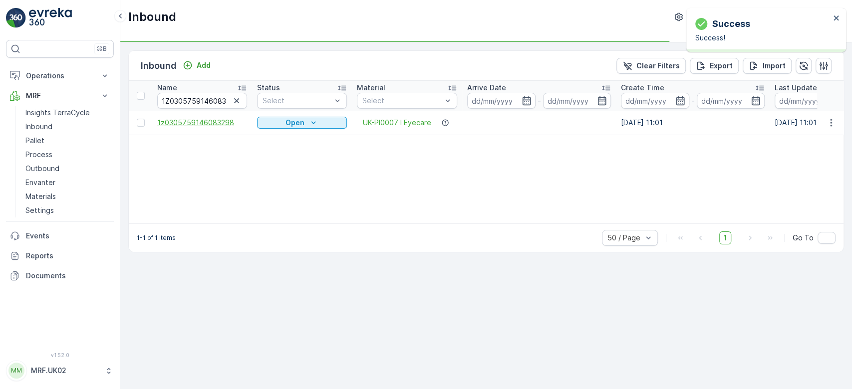
click at [204, 119] on span "1z0305759146083298" at bounding box center [202, 123] width 90 height 10
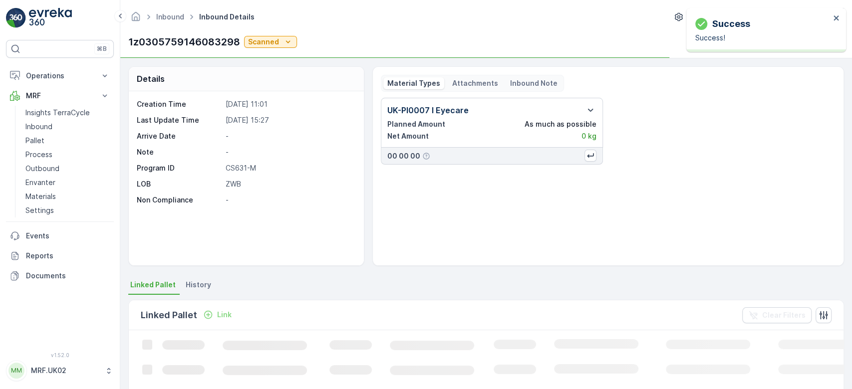
click at [835, 13] on div "Success Success!" at bounding box center [766, 30] width 160 height 44
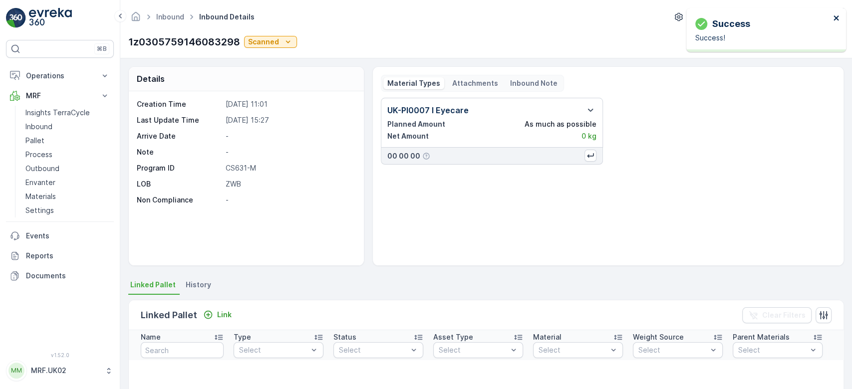
click at [833, 18] on icon "close" at bounding box center [836, 18] width 7 height 8
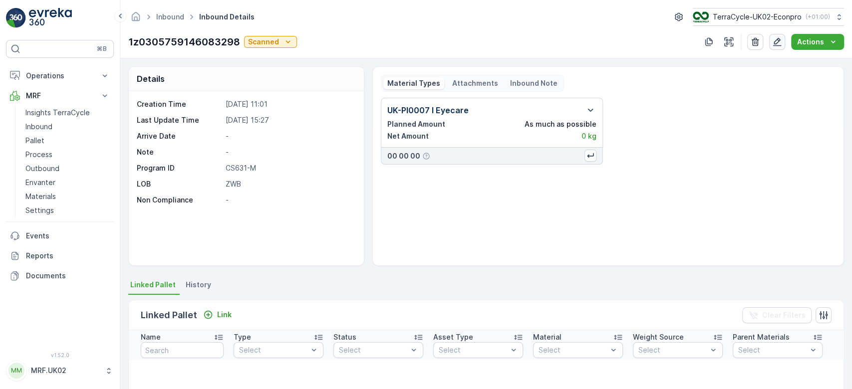
click at [779, 41] on icon "button" at bounding box center [777, 42] width 10 height 10
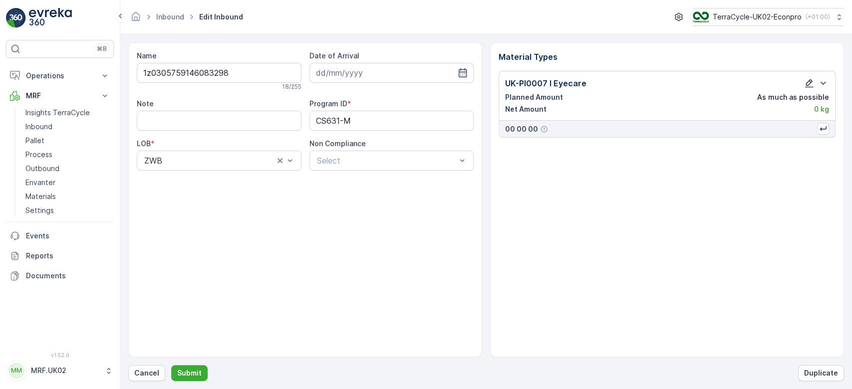
click at [807, 83] on icon "button" at bounding box center [809, 83] width 10 height 10
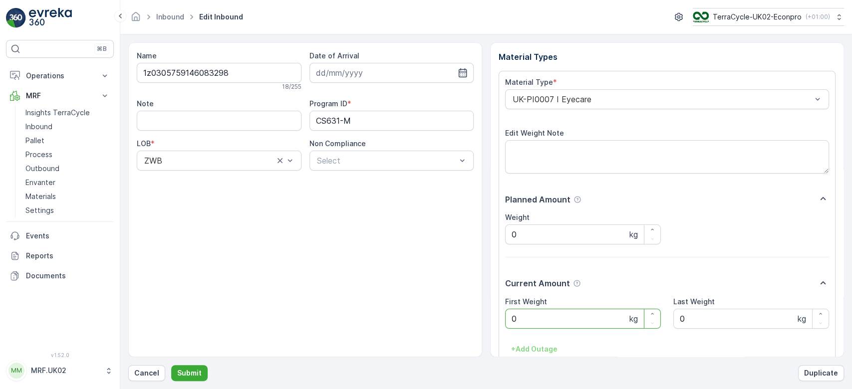
click at [579, 317] on Weight "0" at bounding box center [583, 319] width 156 height 20
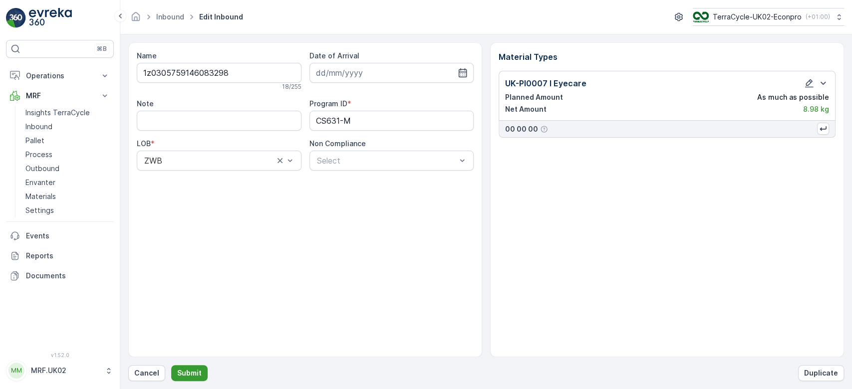
click at [190, 376] on p "Submit" at bounding box center [189, 373] width 24 height 10
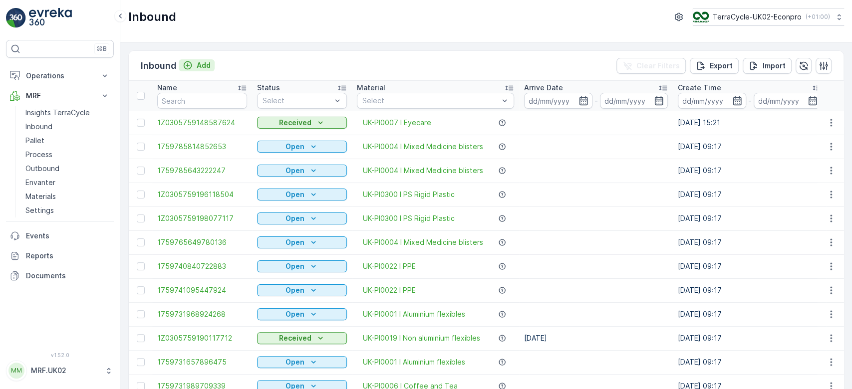
click at [197, 66] on p "Add" at bounding box center [204, 65] width 14 height 10
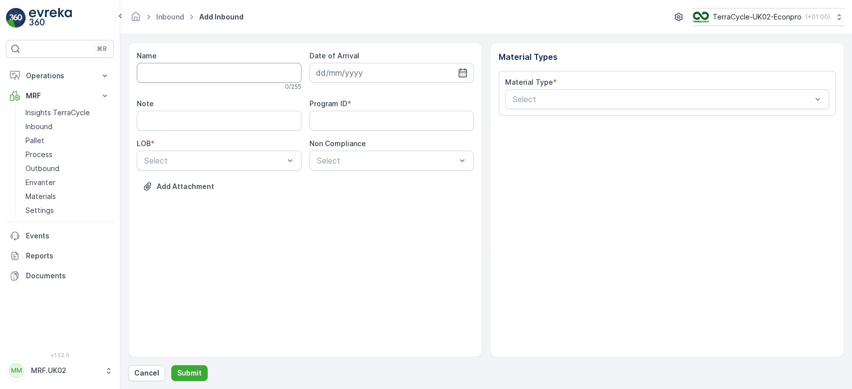
click at [195, 69] on input "Name" at bounding box center [219, 73] width 165 height 20
type input "1Z0305759147761553"
click at [171, 365] on button "Submit" at bounding box center [189, 373] width 36 height 16
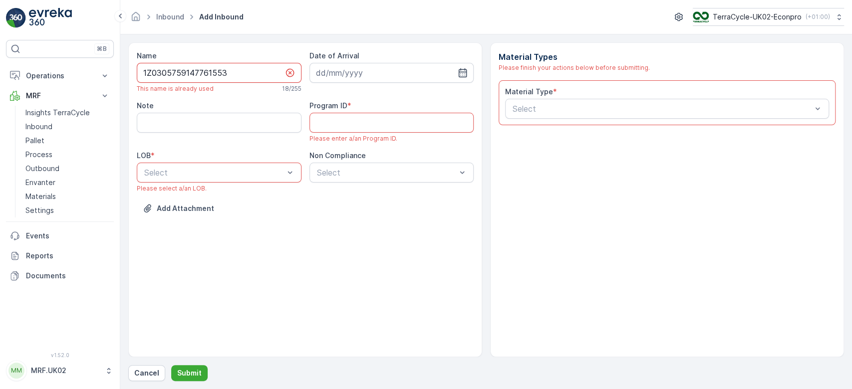
drag, startPoint x: 237, startPoint y: 71, endPoint x: 134, endPoint y: 77, distance: 103.5
click at [134, 77] on div "Name 1Z0305759147761553 This name is already used 18 / 255 Date of Arrival Note…" at bounding box center [305, 199] width 354 height 315
click at [143, 367] on button "Cancel" at bounding box center [146, 373] width 37 height 16
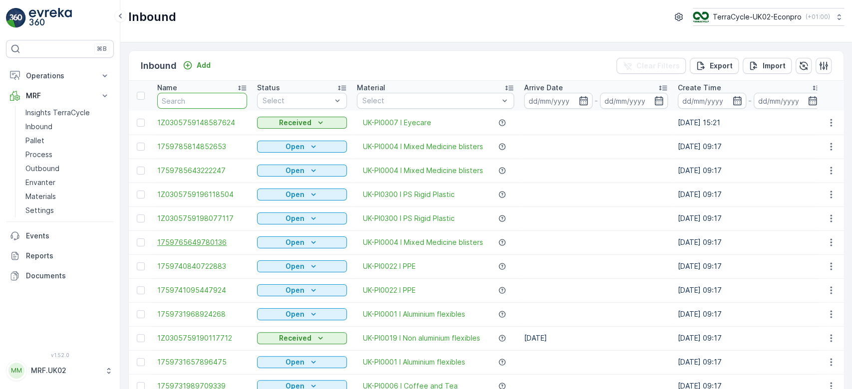
type input "1Z0305759147761553"
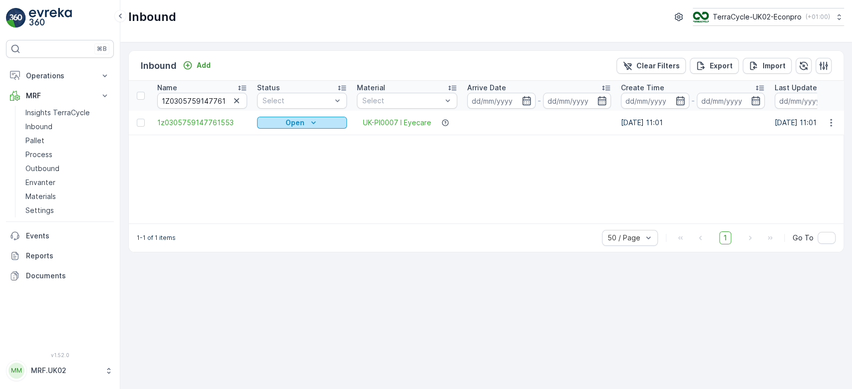
click at [303, 122] on p "Open" at bounding box center [295, 123] width 19 height 10
click at [283, 147] on span "Scanned" at bounding box center [277, 151] width 29 height 10
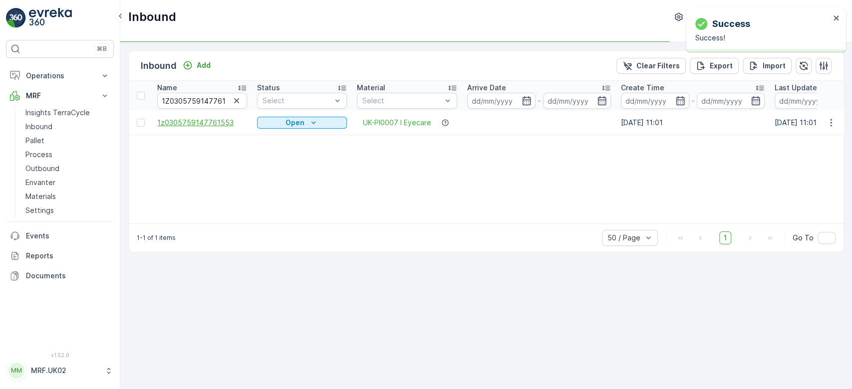
click at [201, 123] on span "1z0305759147761553" at bounding box center [202, 123] width 90 height 10
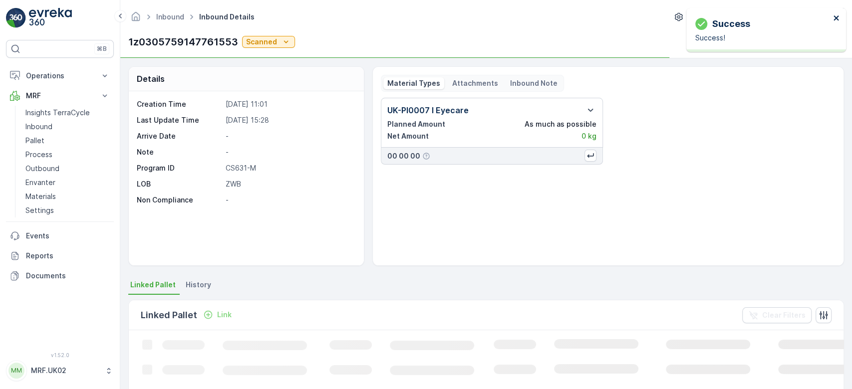
click at [834, 17] on icon "close" at bounding box center [836, 18] width 7 height 8
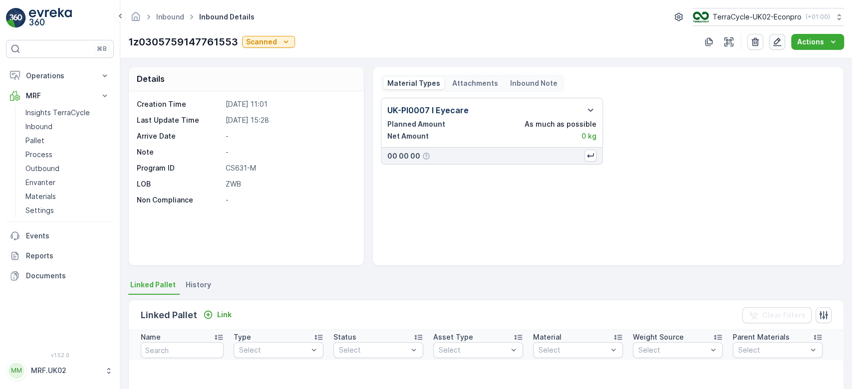
click at [775, 41] on icon "button" at bounding box center [777, 42] width 10 height 10
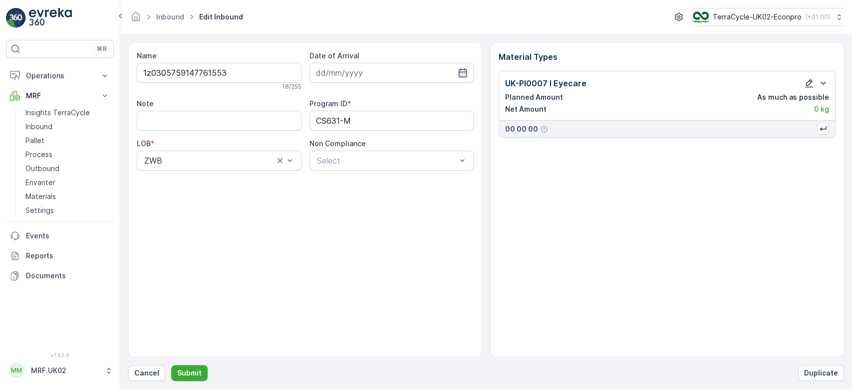
click at [808, 83] on icon "button" at bounding box center [809, 83] width 10 height 10
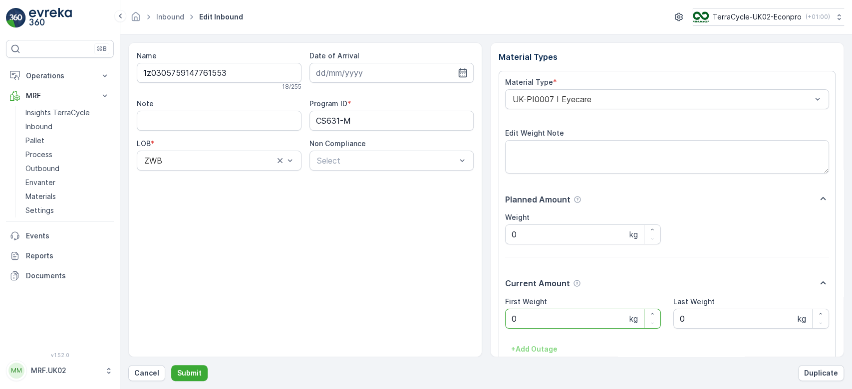
click at [531, 321] on Weight "0" at bounding box center [583, 319] width 156 height 20
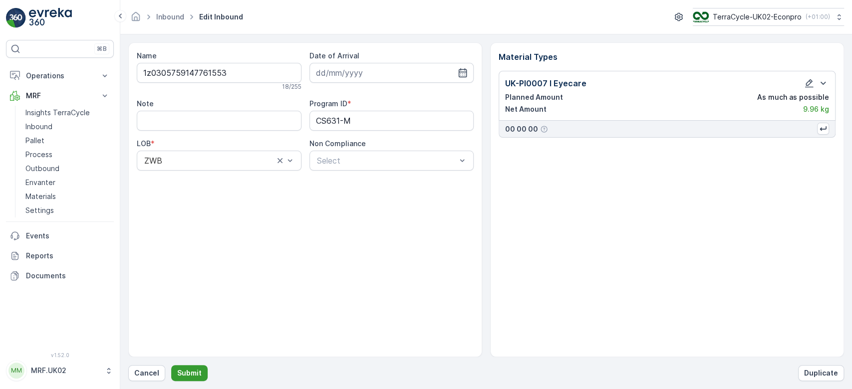
click at [185, 375] on p "Submit" at bounding box center [189, 373] width 24 height 10
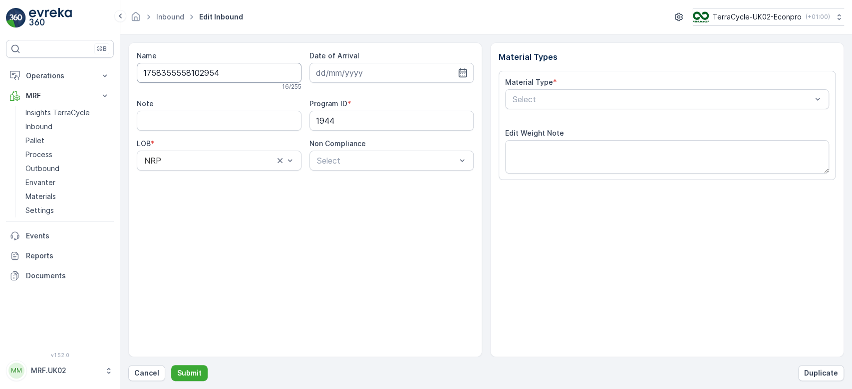
type input "[DATE]"
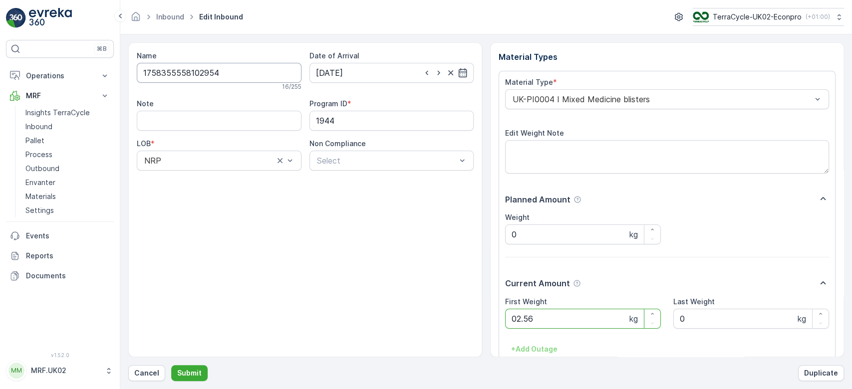
click at [171, 365] on button "Submit" at bounding box center [189, 373] width 36 height 16
